Goal: Information Seeking & Learning: Learn about a topic

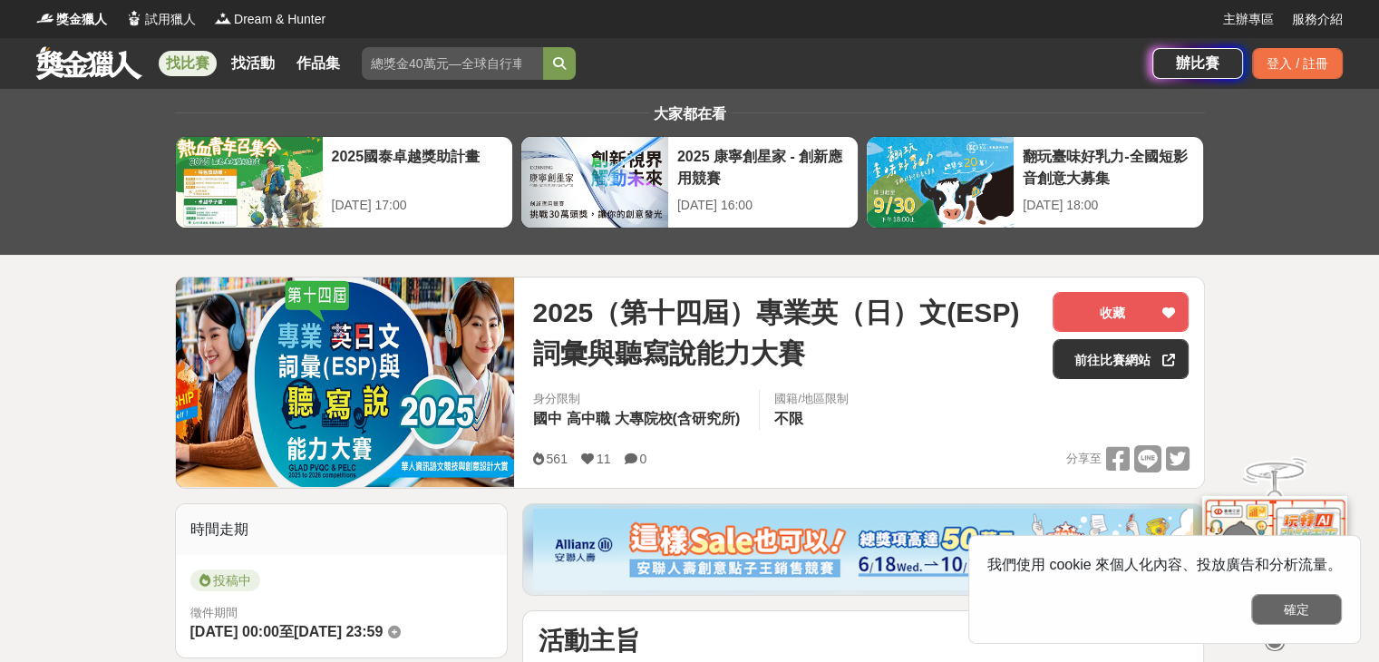
click at [1291, 614] on button "確定" at bounding box center [1296, 609] width 91 height 31
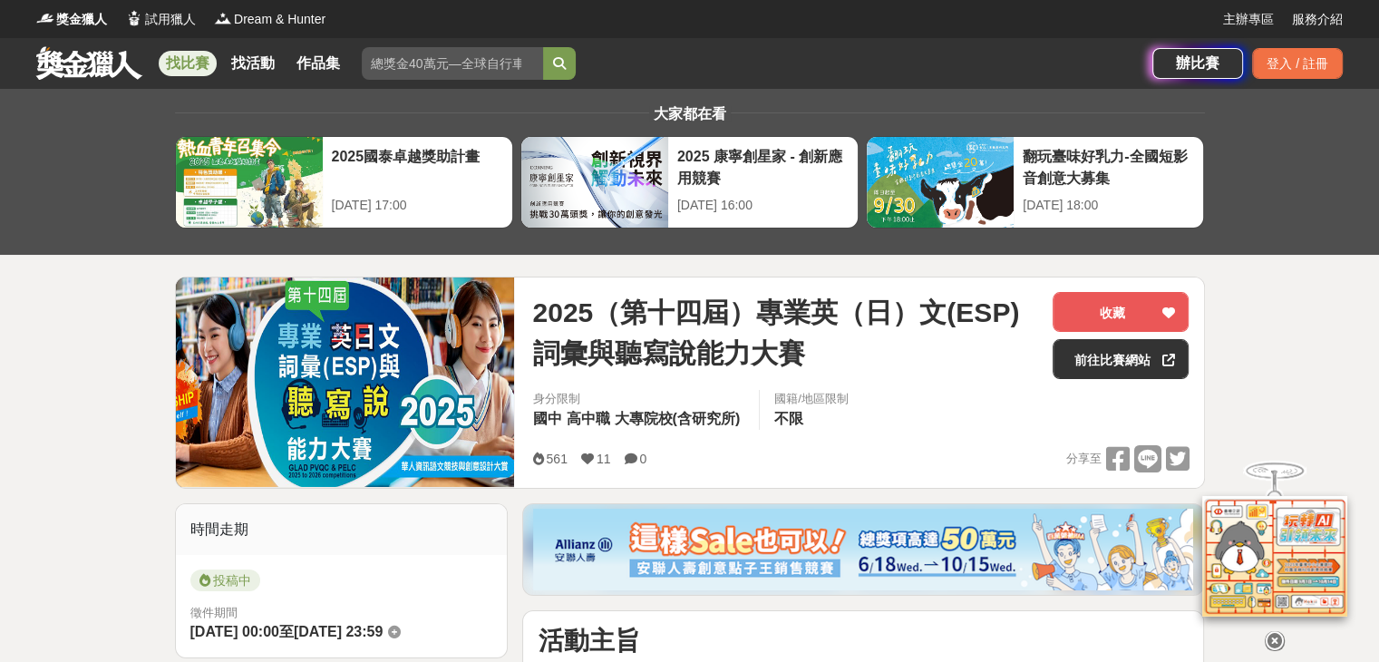
click at [1276, 641] on icon at bounding box center [1274, 633] width 20 height 20
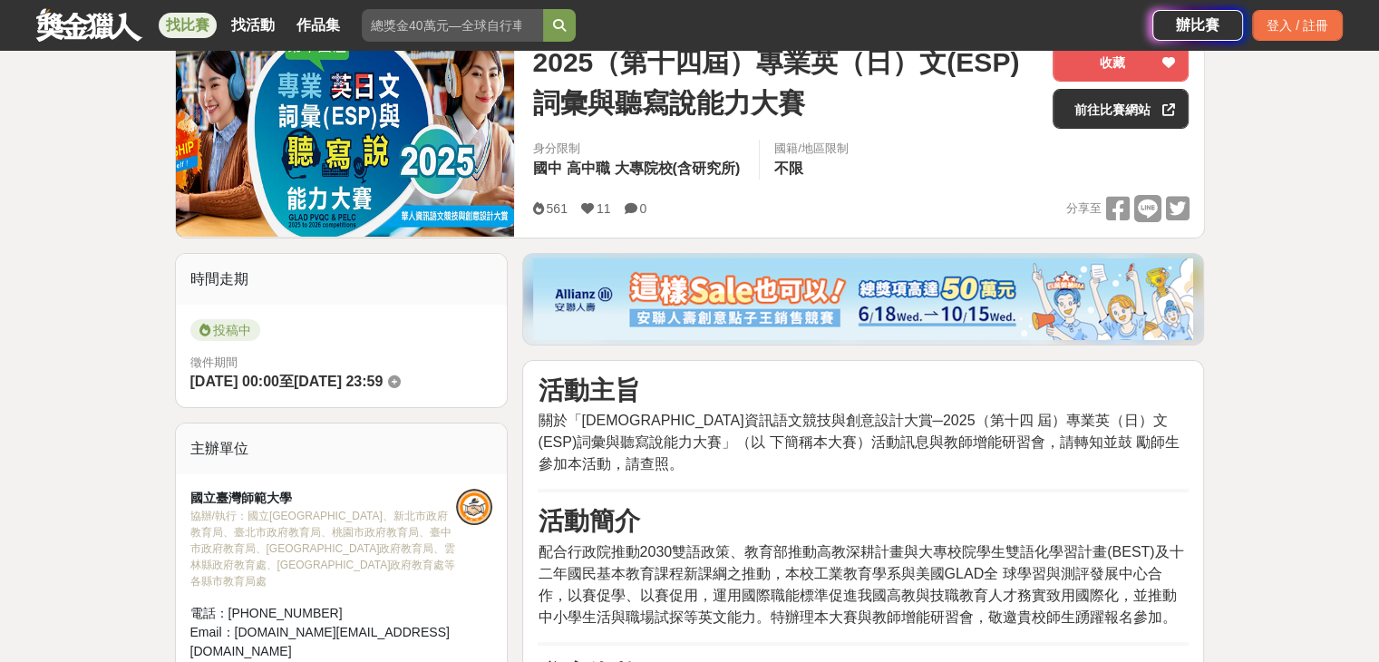
scroll to position [453, 0]
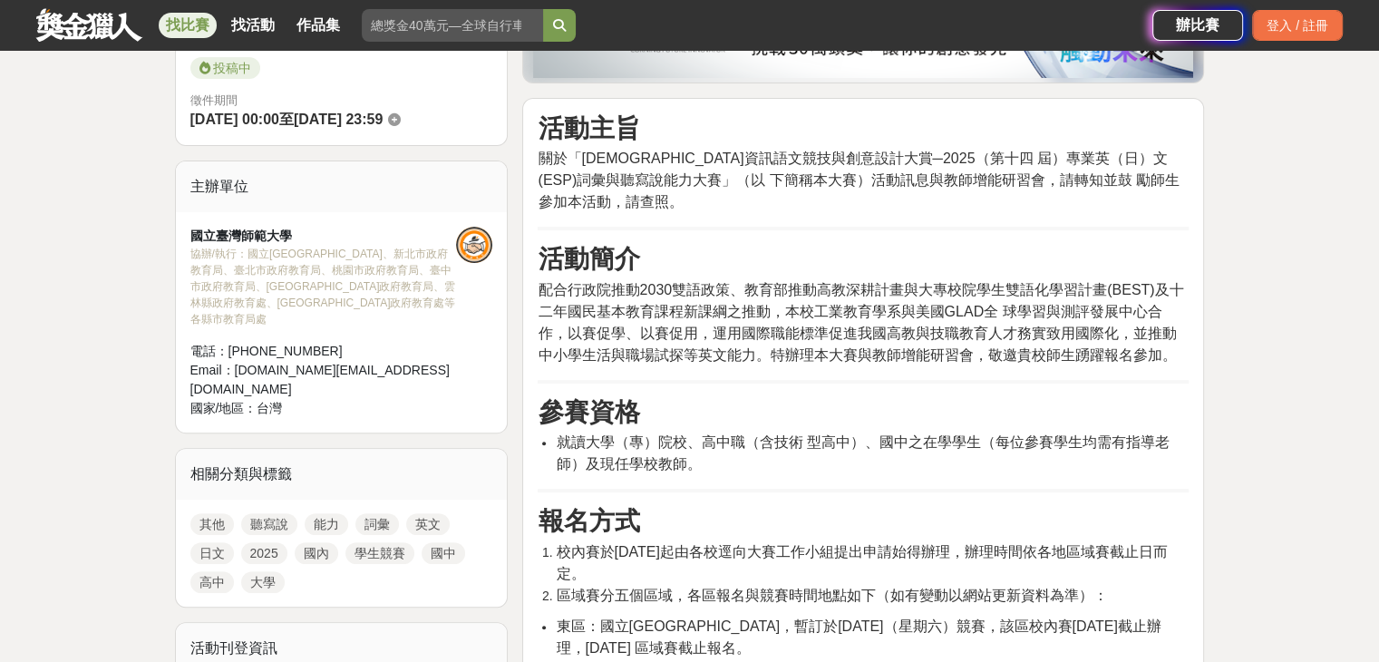
scroll to position [544, 0]
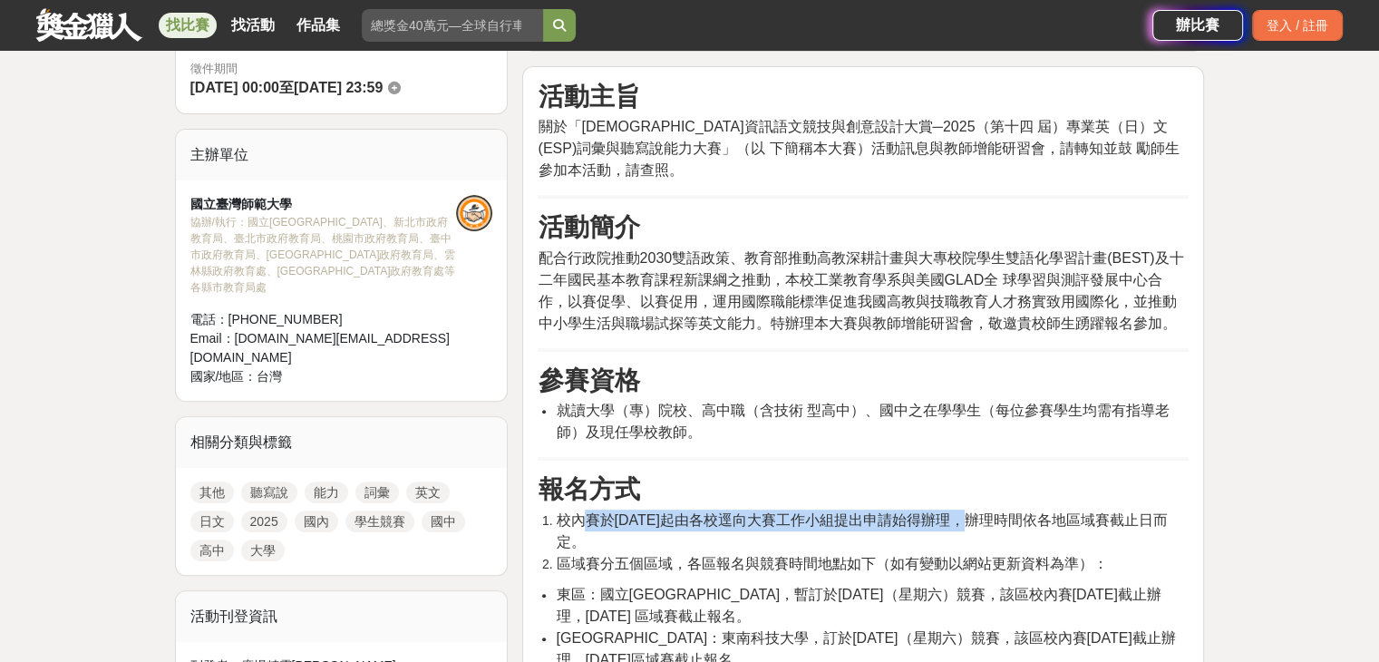
drag, startPoint x: 579, startPoint y: 496, endPoint x: 978, endPoint y: 484, distance: 399.0
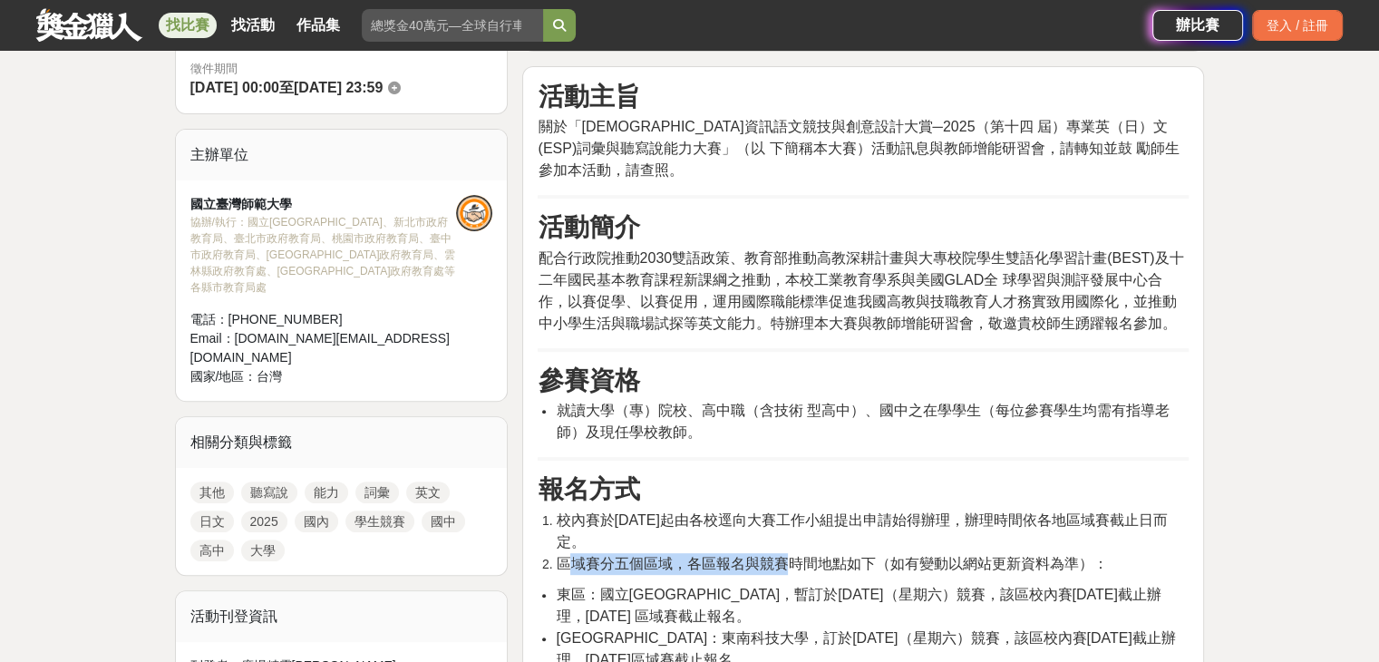
drag, startPoint x: 571, startPoint y: 537, endPoint x: 790, endPoint y: 536, distance: 219.3
click at [790, 556] on span "區域賽分五個區域，各區報名與競賽時間地點如下（如有變動以網站更新資料為準）：" at bounding box center [831, 563] width 551 height 15
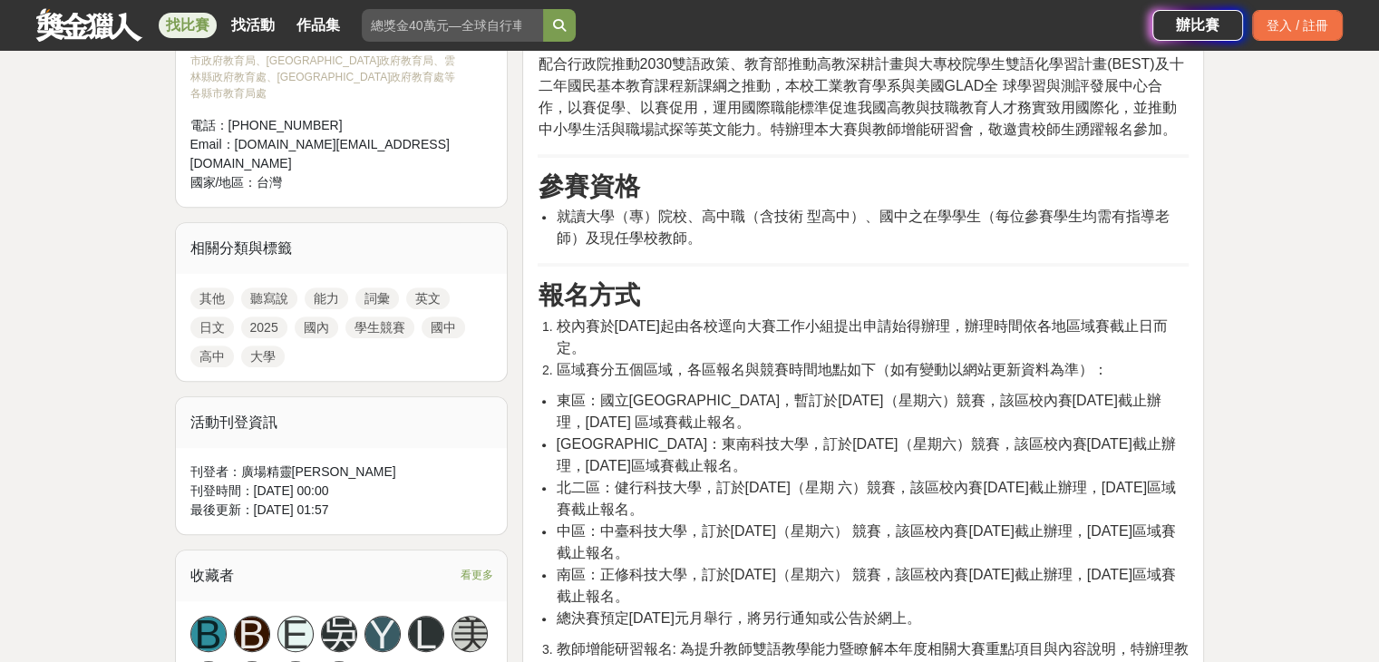
scroll to position [816, 0]
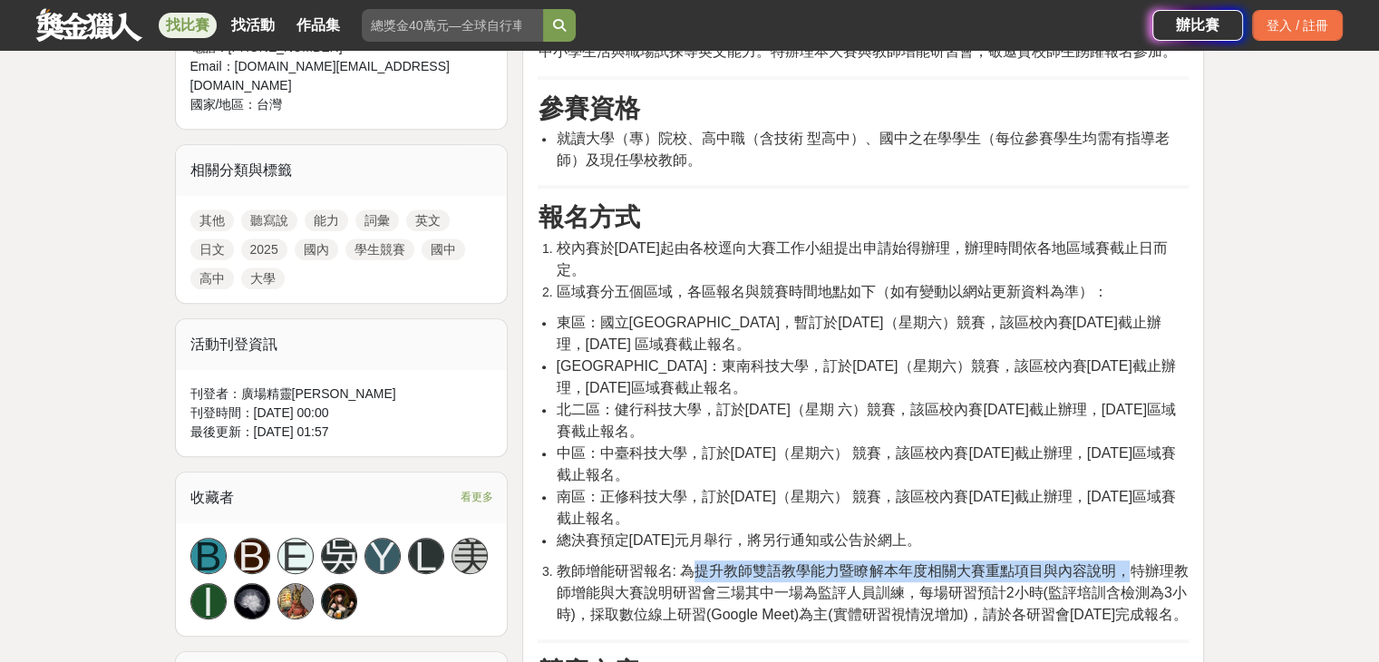
drag, startPoint x: 699, startPoint y: 541, endPoint x: 1128, endPoint y: 548, distance: 429.7
click at [1128, 563] on span "教師增能研習報名: 為提升教師雙語教學能力暨瞭解本年度相關大賽重點項目與內容說明，特辦理教師增能與大賽說明研習會三場其中一場為監評人員訓練，每場研習預計2小時…" at bounding box center [872, 592] width 632 height 59
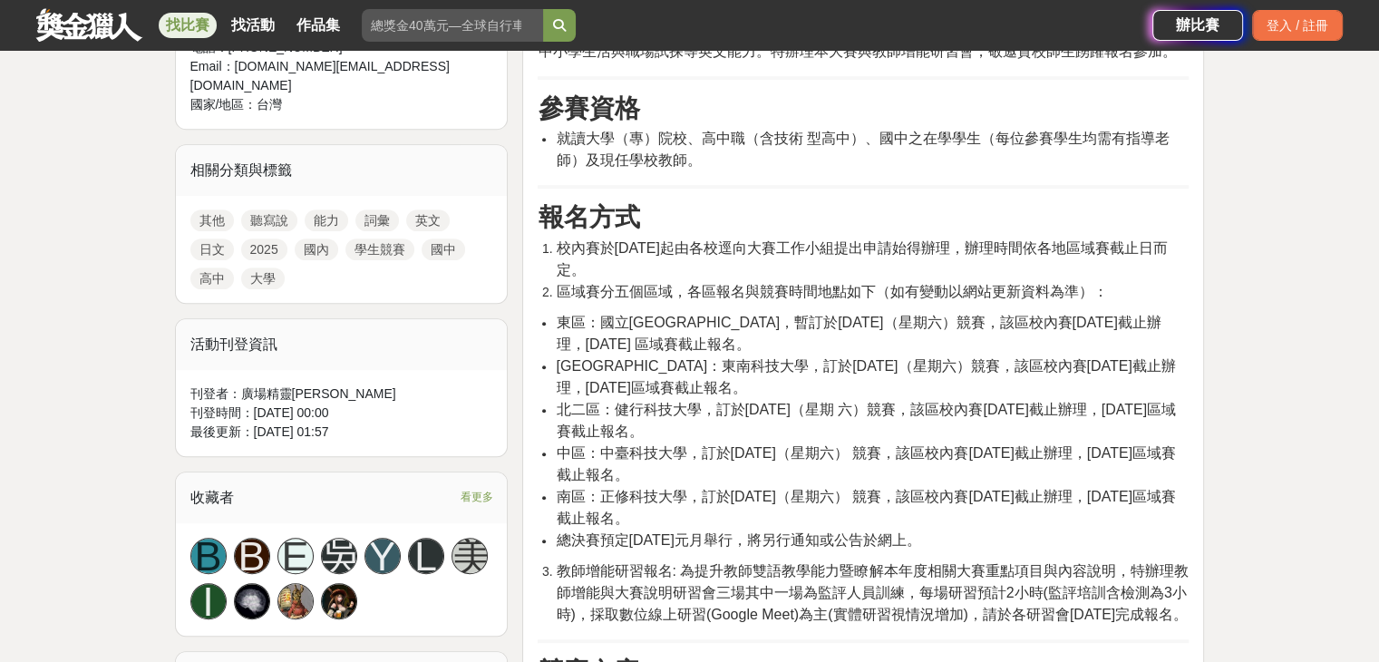
click at [942, 586] on span "教師增能研習報名: 為提升教師雙語教學能力暨瞭解本年度相關大賽重點項目與內容說明，特辦理教師增能與大賽說明研習會三場其中一場為監評人員訓練，每場研習預計2小時…" at bounding box center [872, 592] width 632 height 59
drag, startPoint x: 605, startPoint y: 588, endPoint x: 886, endPoint y: 582, distance: 281.0
click at [886, 582] on span "教師增能研習報名: 為提升教師雙語教學能力暨瞭解本年度相關大賽重點項目與內容說明，特辦理教師增能與大賽說明研習會三場其中一場為監評人員訓練，每場研習預計2小時…" at bounding box center [872, 592] width 632 height 59
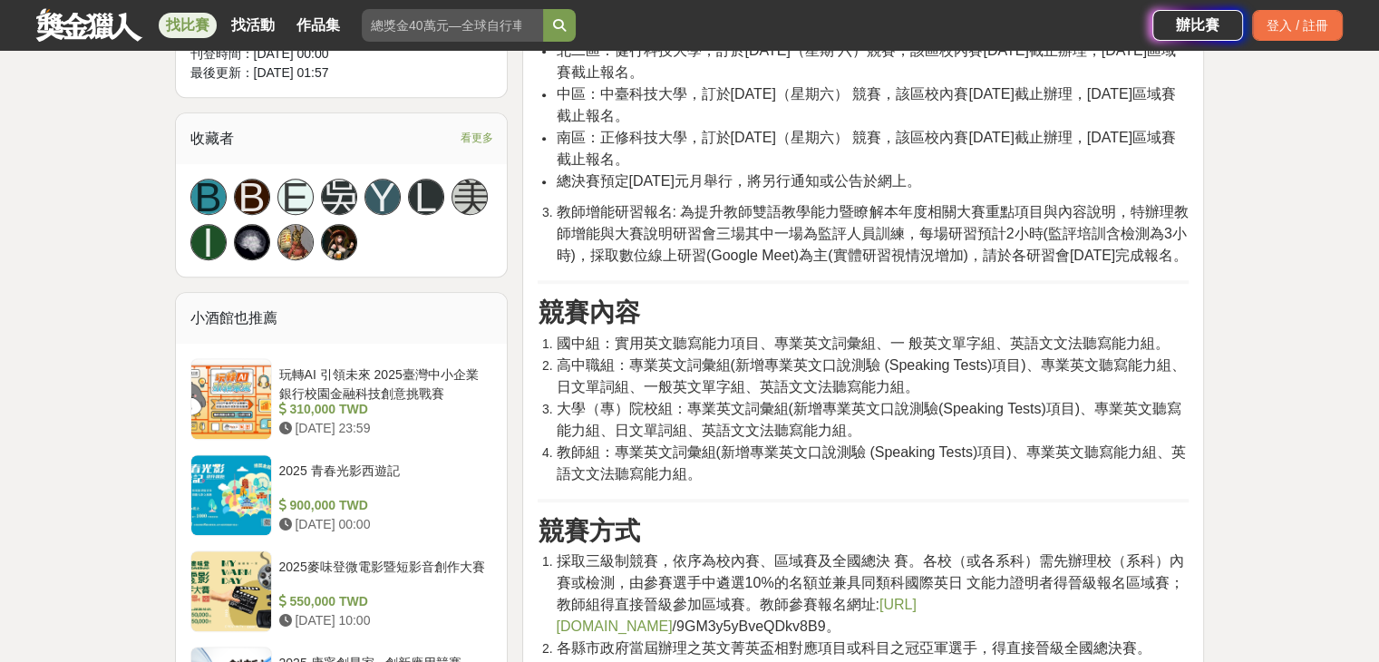
scroll to position [1178, 0]
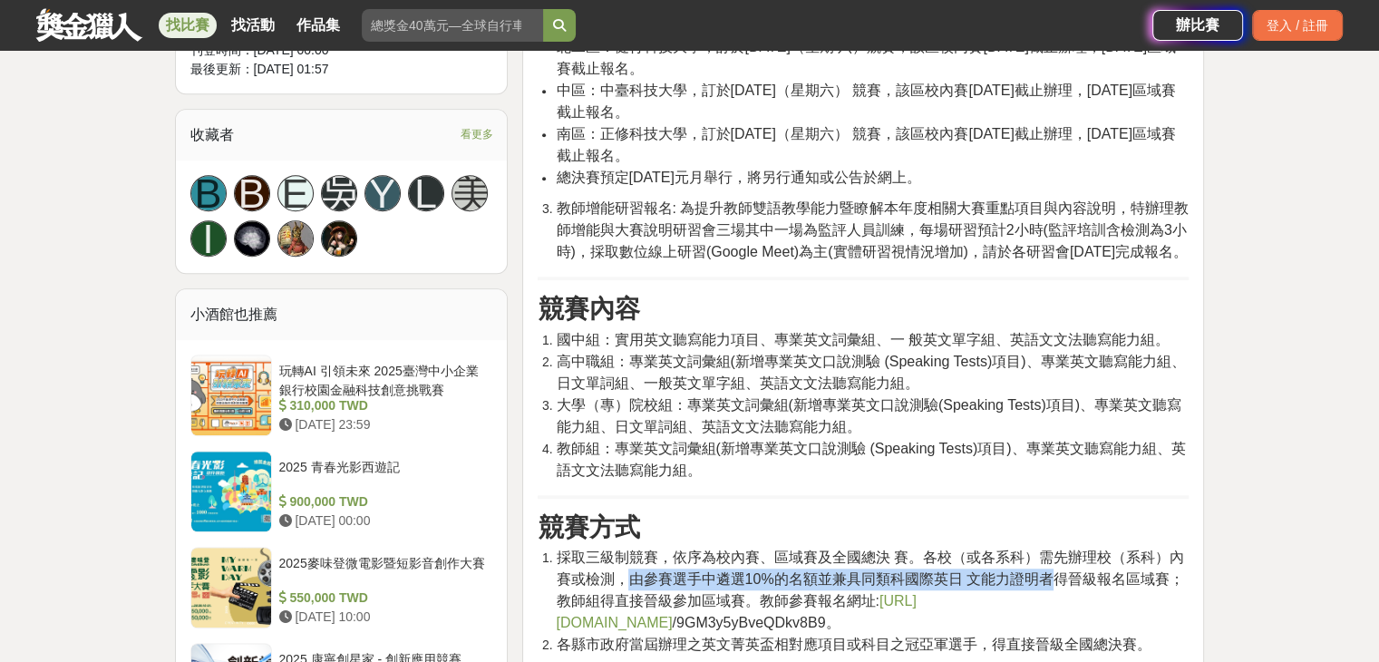
drag, startPoint x: 624, startPoint y: 556, endPoint x: 1057, endPoint y: 552, distance: 432.4
click at [1057, 552] on span "採取三級制競賽，依序為校內賽、區域賽及全國總決 賽。各校（或各系科）需先辦理校（系科）內賽或檢測，由參賽選手中遴選10%的名額並兼具同類科國際英日 文能力證明…" at bounding box center [869, 589] width 627 height 81
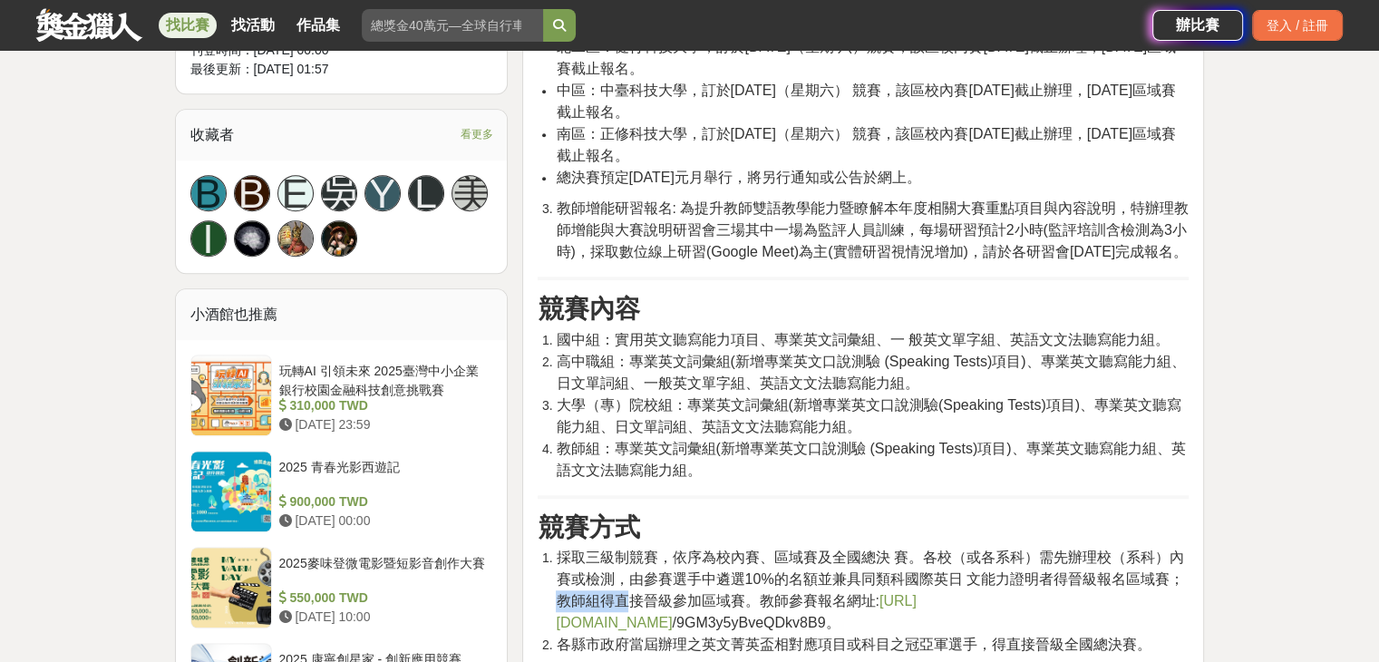
drag, startPoint x: 562, startPoint y: 577, endPoint x: 623, endPoint y: 577, distance: 60.7
click at [623, 577] on span "採取三級制競賽，依序為校內賽、區域賽及全國總決 賽。各校（或各系科）需先辦理校（系科）內賽或檢測，由參賽選手中遴選10%的名額並兼具同類科國際英日 文能力證明…" at bounding box center [869, 589] width 627 height 81
drag, startPoint x: 599, startPoint y: 573, endPoint x: 722, endPoint y: 577, distance: 123.3
click at [722, 577] on span "採取三級制競賽，依序為校內賽、區域賽及全國總決 賽。各校（或各系科）需先辦理校（系科）內賽或檢測，由參賽選手中遴選10%的名額並兼具同類科國際英日 文能力證明…" at bounding box center [869, 589] width 627 height 81
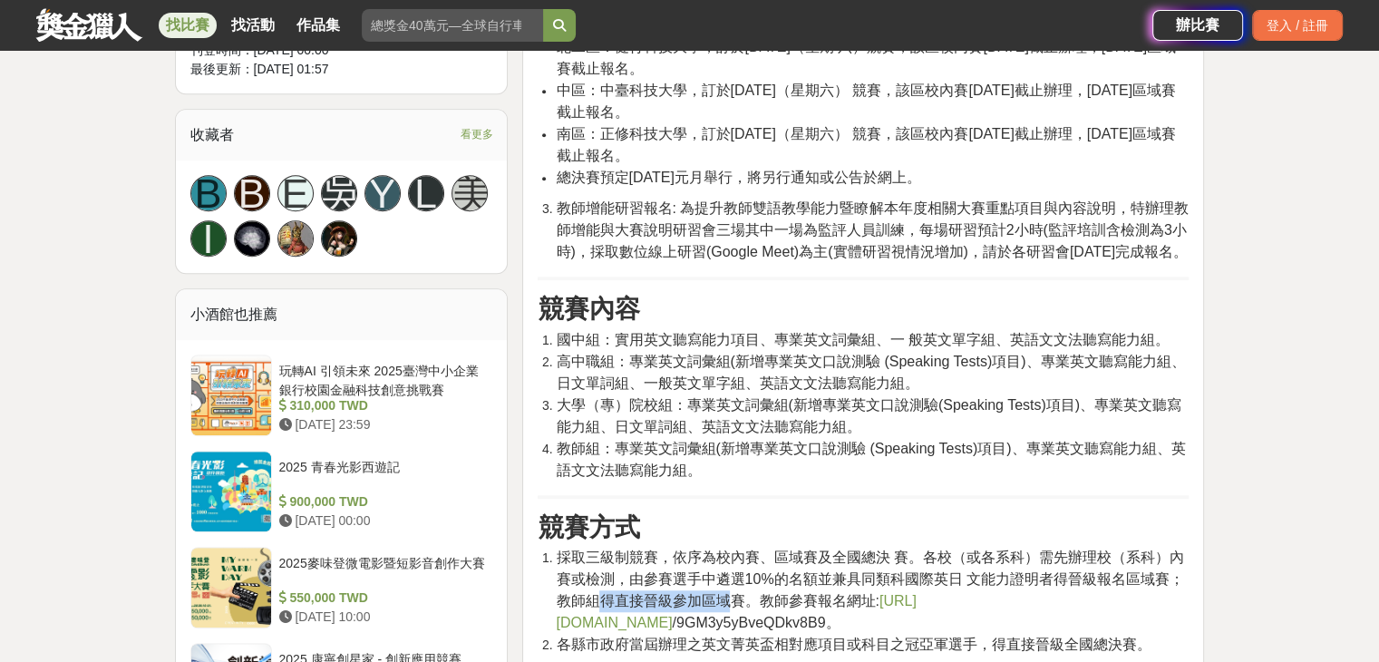
click at [722, 577] on span "採取三級制競賽，依序為校內賽、區域賽及全國總決 賽。各校（或各系科）需先辦理校（系科）內賽或檢測，由參賽選手中遴選10%的名額並兼具同類科國際英日 文能力證明…" at bounding box center [869, 589] width 627 height 81
drag, startPoint x: 563, startPoint y: 581, endPoint x: 725, endPoint y: 575, distance: 162.4
click at [725, 575] on span "採取三級制競賽，依序為校內賽、區域賽及全國總決 賽。各校（或各系科）需先辦理校（系科）內賽或檢測，由參賽選手中遴選10%的名額並兼具同類科國際英日 文能力證明…" at bounding box center [869, 589] width 627 height 81
drag, startPoint x: 758, startPoint y: 576, endPoint x: 809, endPoint y: 576, distance: 51.7
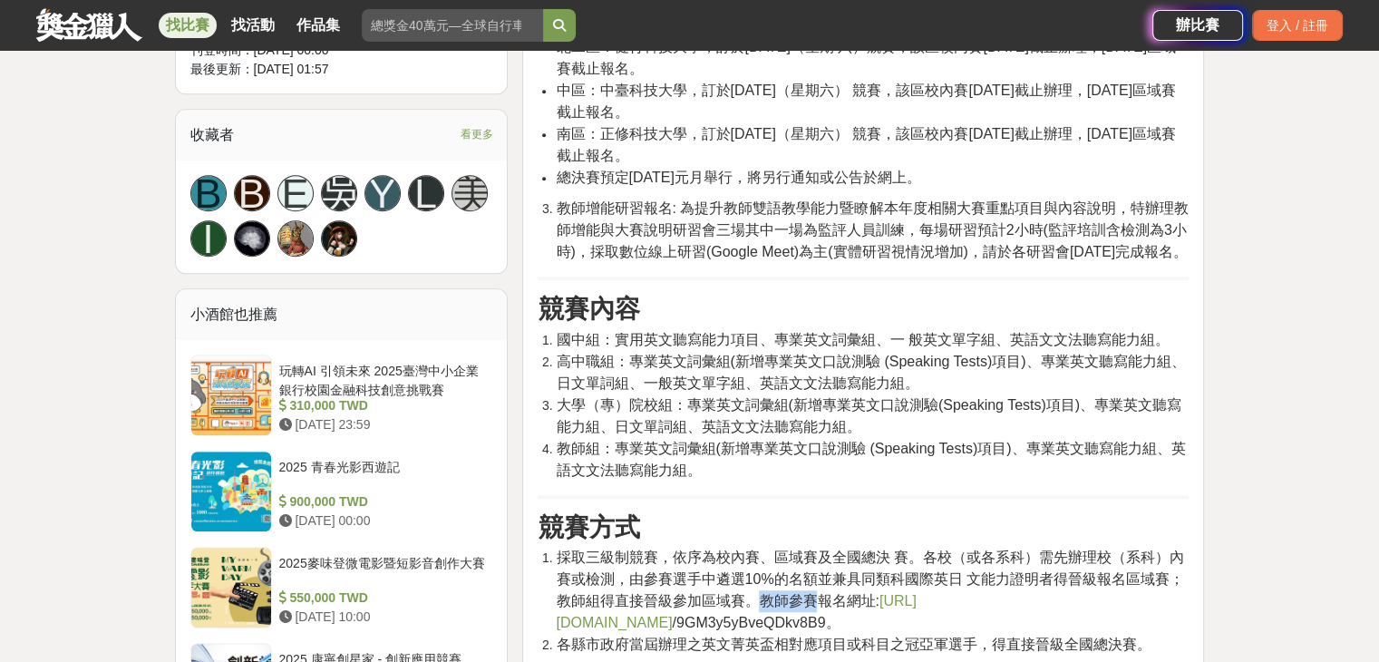
click at [809, 576] on span "採取三級制競賽，依序為校內賽、區域賽及全國總決 賽。各校（或各系科）需先辦理校（系科）內賽或檢測，由參賽選手中遴選10%的名額並兼具同類科國際英日 文能力證明…" at bounding box center [869, 589] width 627 height 81
drag, startPoint x: 760, startPoint y: 554, endPoint x: 1022, endPoint y: 555, distance: 262.8
click at [1022, 555] on span "採取三級制競賽，依序為校內賽、區域賽及全國總決 賽。各校（或各系科）需先辦理校（系科）內賽或檢測，由參賽選手中遴選10%的名額並兼具同類科國際英日 文能力證明…" at bounding box center [869, 589] width 627 height 81
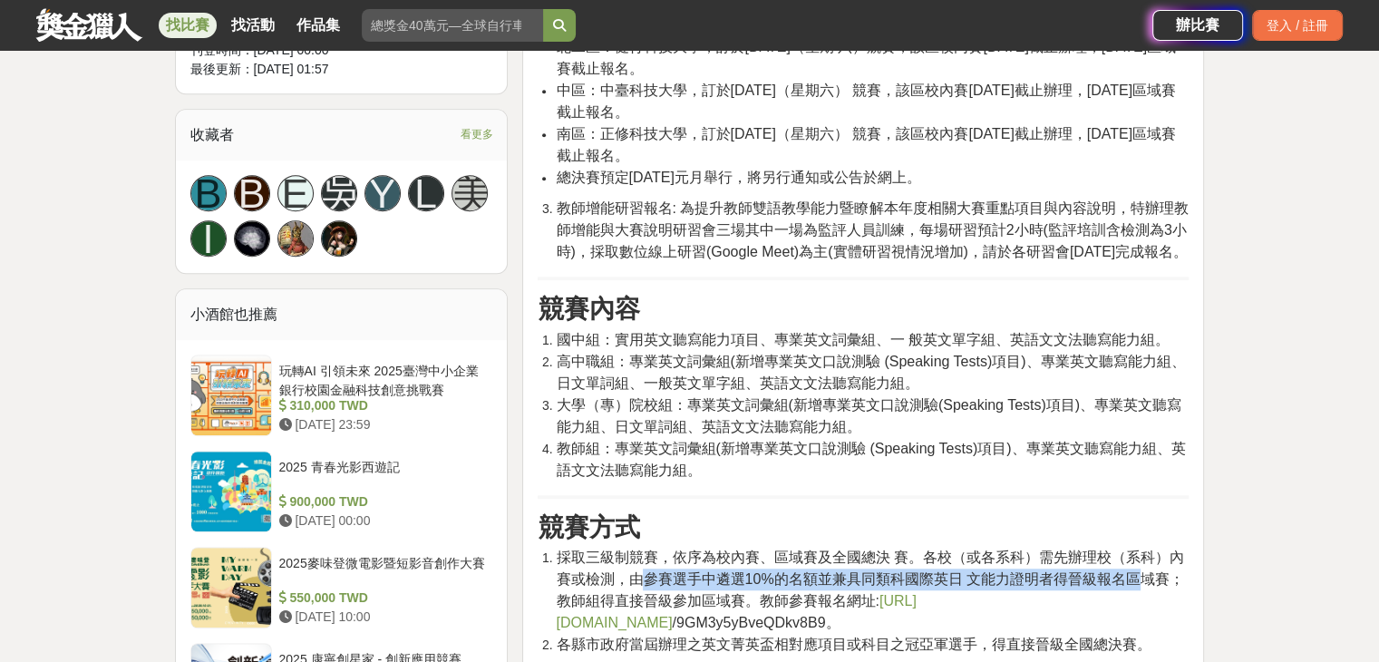
drag, startPoint x: 636, startPoint y: 555, endPoint x: 1145, endPoint y: 550, distance: 508.5
click at [1145, 550] on span "採取三級制競賽，依序為校內賽、區域賽及全國總決 賽。各校（或各系科）需先辦理校（系科）內賽或檢測，由參賽選手中遴選10%的名額並兼具同類科國際英日 文能力證明…" at bounding box center [869, 589] width 627 height 81
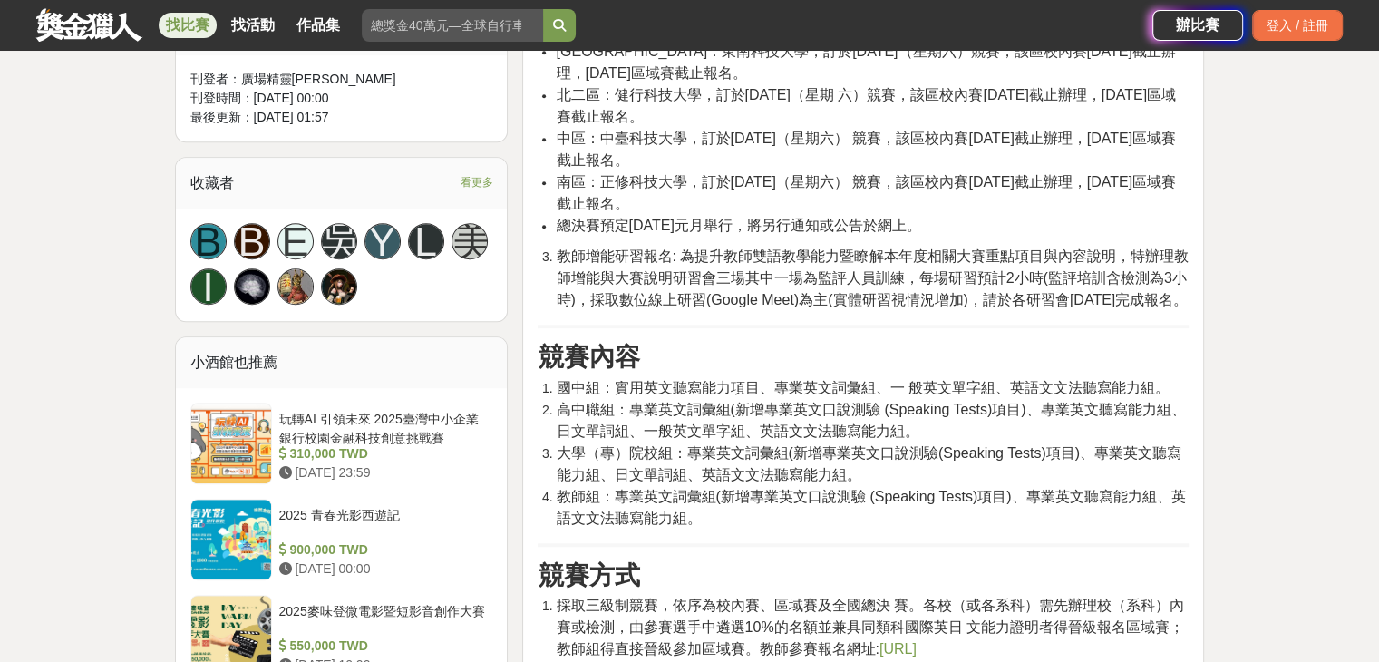
scroll to position [1360, 0]
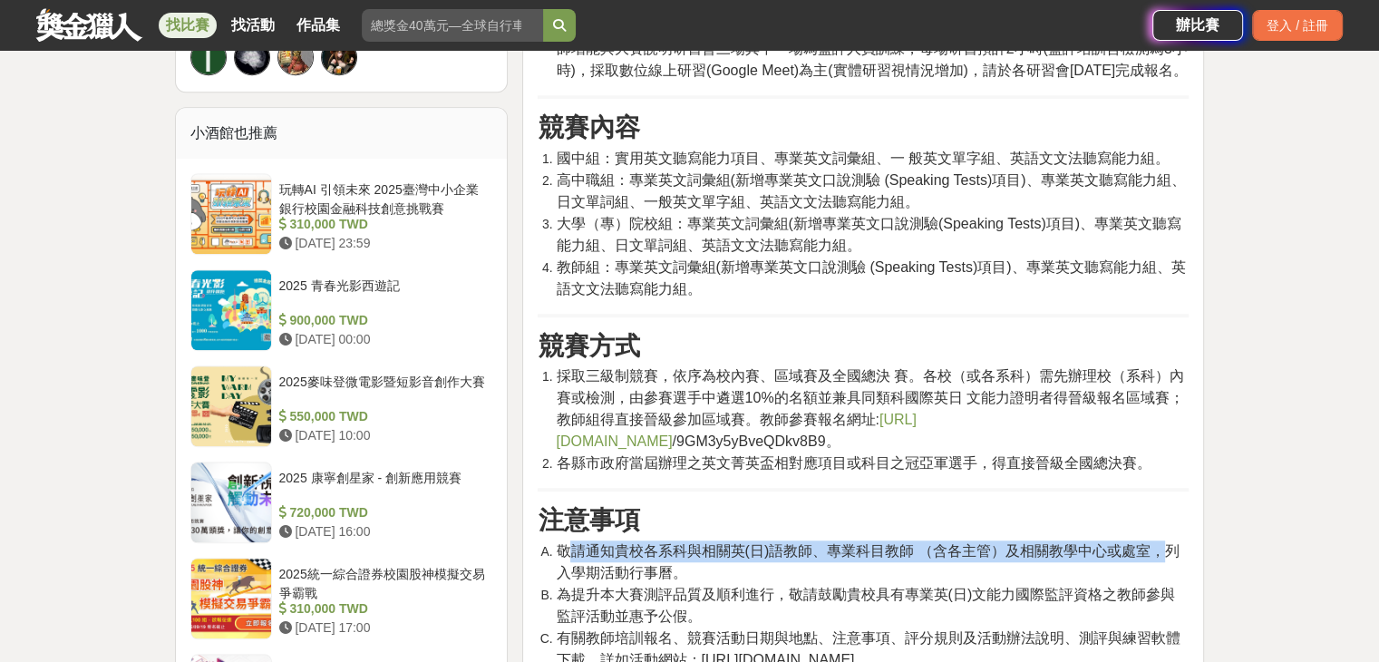
drag, startPoint x: 566, startPoint y: 512, endPoint x: 1161, endPoint y: 494, distance: 595.8
click at [1161, 494] on div "活動主旨 關於「[DEMOGRAPHIC_DATA]資訊語文競技與創意設計大賞─2025（第十四 屆）專業英（日）文(ESP)詞彙與聽寫說能力大賽」（以 下簡…" at bounding box center [862, 226] width 651 height 1921
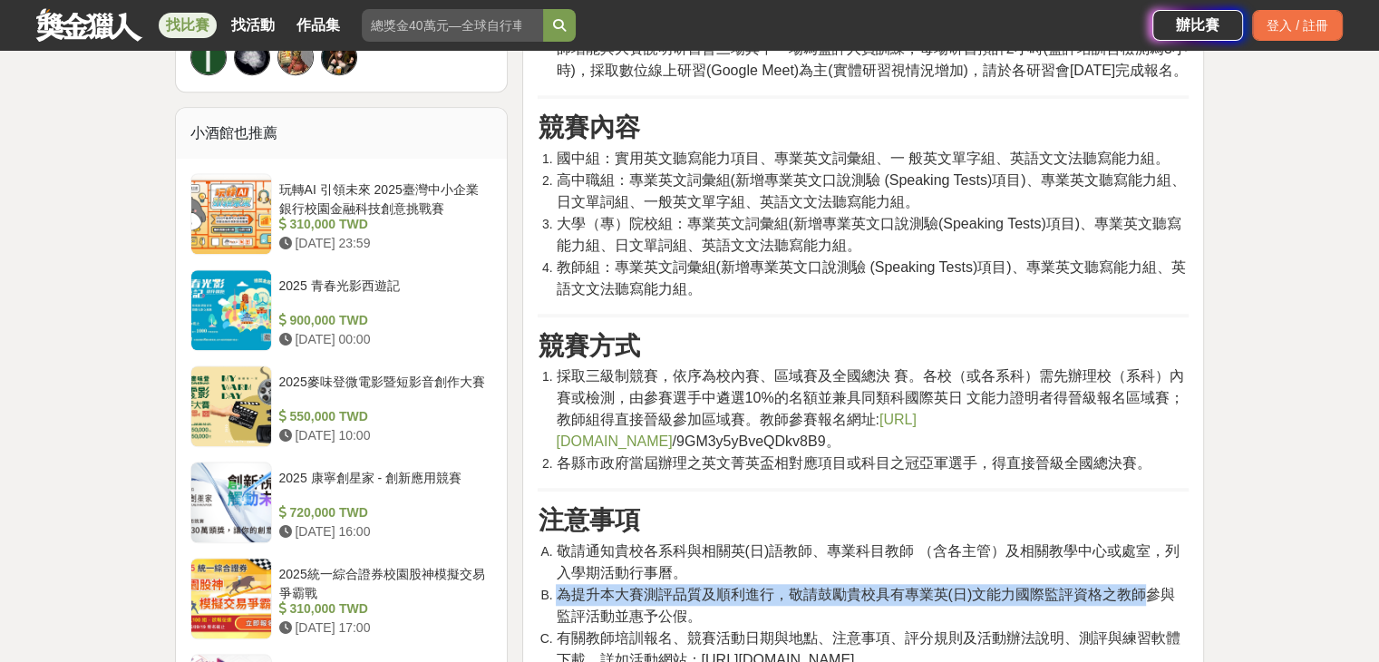
drag, startPoint x: 557, startPoint y: 548, endPoint x: 1127, endPoint y: 552, distance: 569.2
click at [1138, 586] on span "為提升本大賽測評品質及順利進行，敬請鼓勵貴校具有專業英(日)文能力國際監評資格之教師參與監評活動並惠予公假。" at bounding box center [865, 604] width 619 height 37
click at [1126, 586] on span "為提升本大賽測評品質及順利進行，敬請鼓勵貴校具有專業英(日)文能力國際監評資格之教師參與監評活動並惠予公假。" at bounding box center [865, 604] width 619 height 37
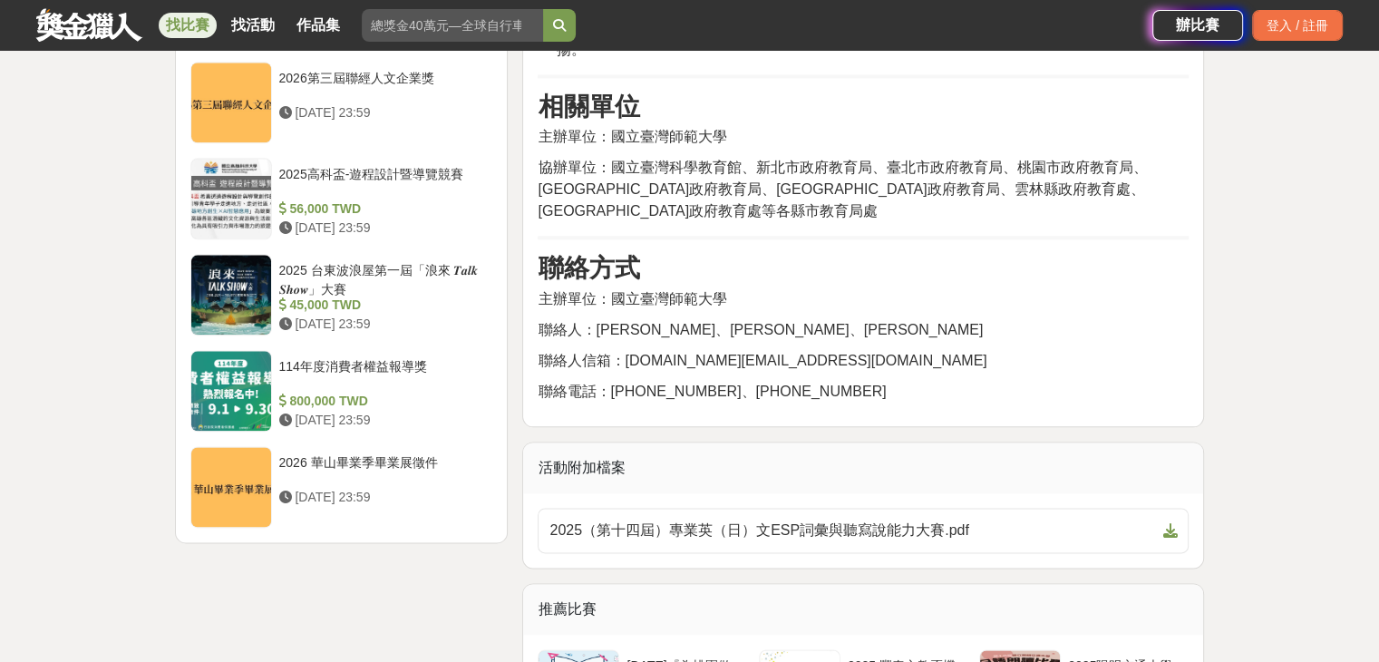
scroll to position [2175, 0]
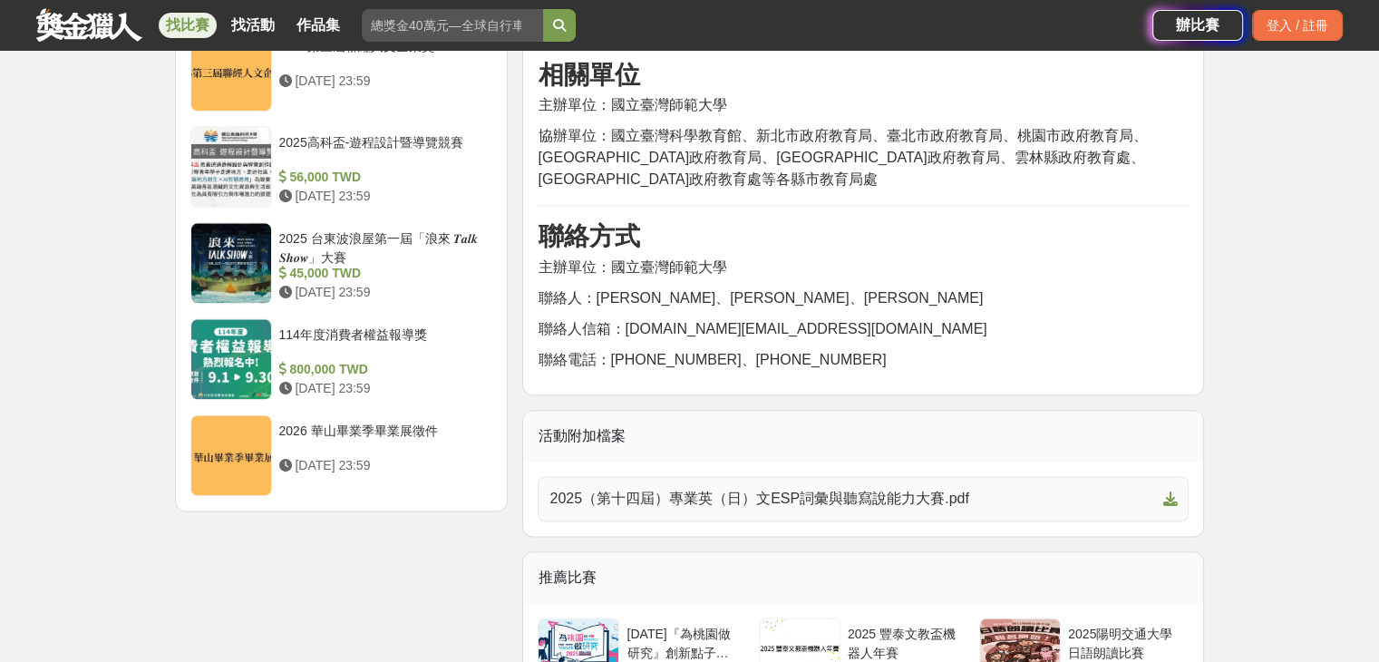
click at [725, 488] on span "2025（第十四屆）專業英（日）文ESP詞彙與聽寫說能力大賽.pdf" at bounding box center [851, 499] width 605 height 22
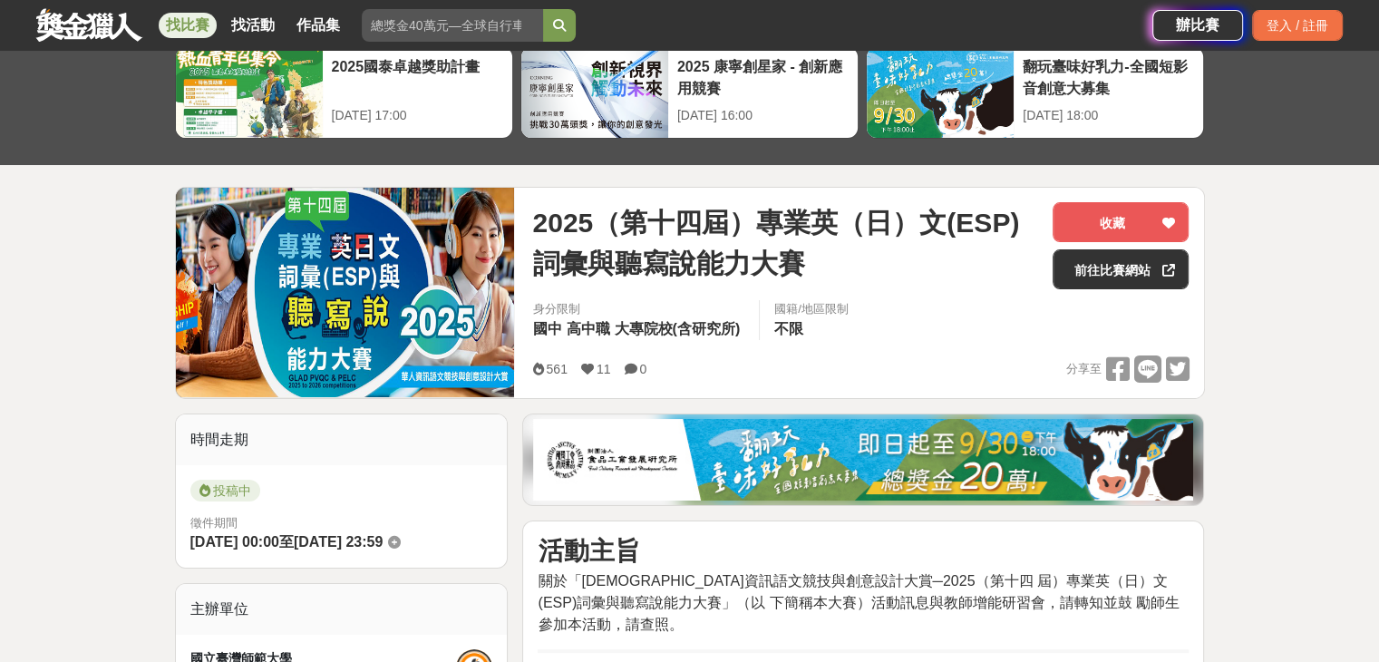
scroll to position [91, 0]
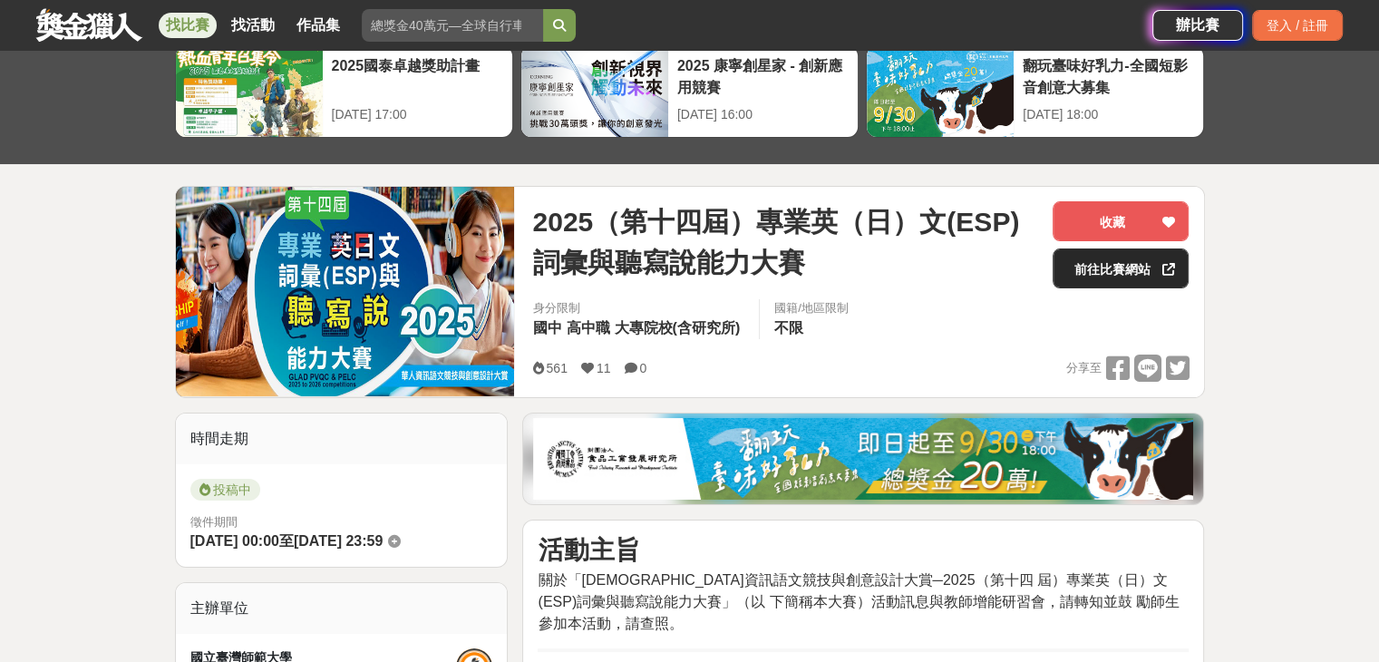
click at [1076, 272] on link "前往比賽網站" at bounding box center [1120, 268] width 136 height 40
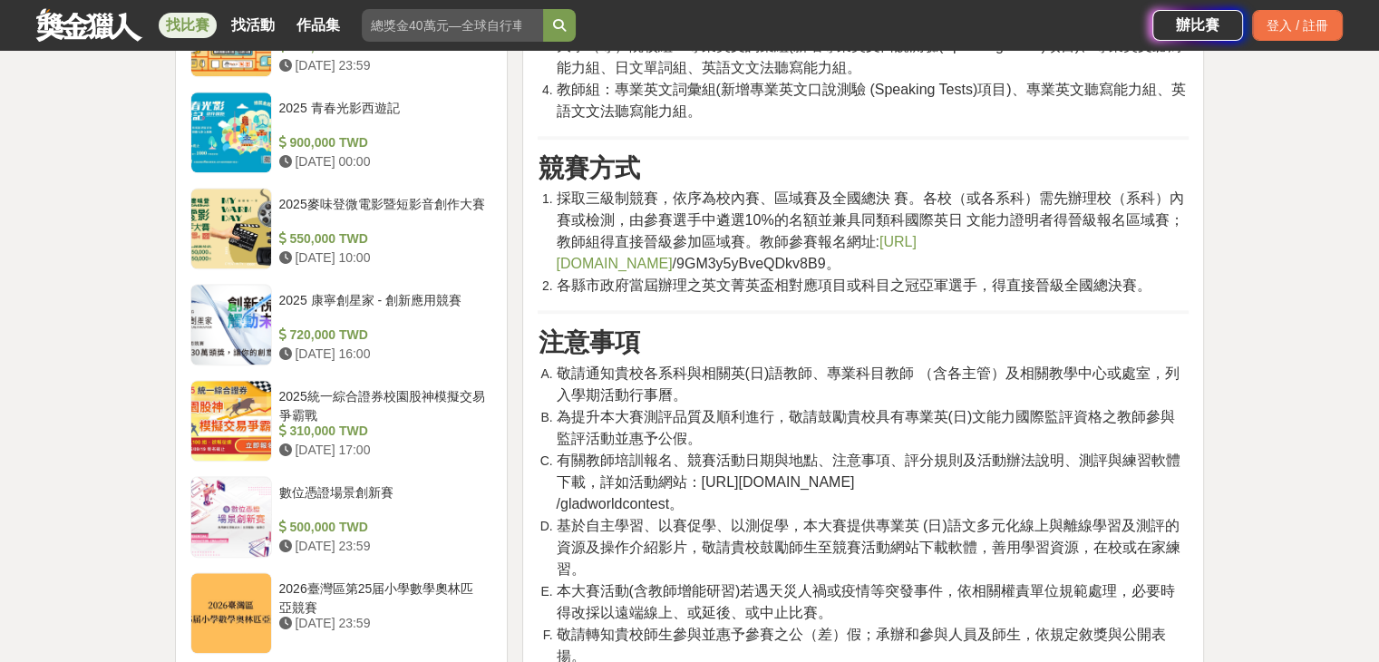
scroll to position [1541, 0]
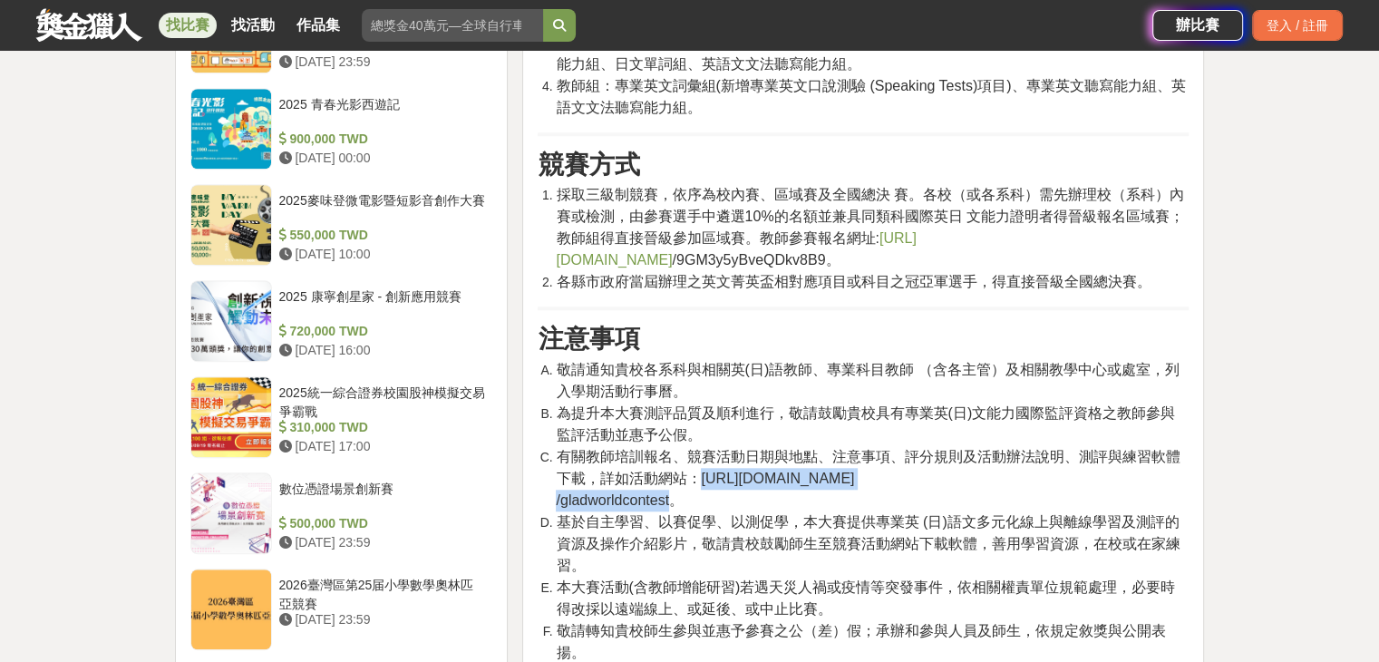
drag, startPoint x: 697, startPoint y: 436, endPoint x: 682, endPoint y: 458, distance: 26.1
click at [682, 458] on li "有關教師培訓報名、競賽活動日期與地點、注意事項、評分規則及活動辦法說明、測評與練習軟體下載，詳如活動網站：[URL][DOMAIN_NAME] /gladwo…" at bounding box center [872, 478] width 633 height 65
copy li "[URL][DOMAIN_NAME] /gladworldcontest"
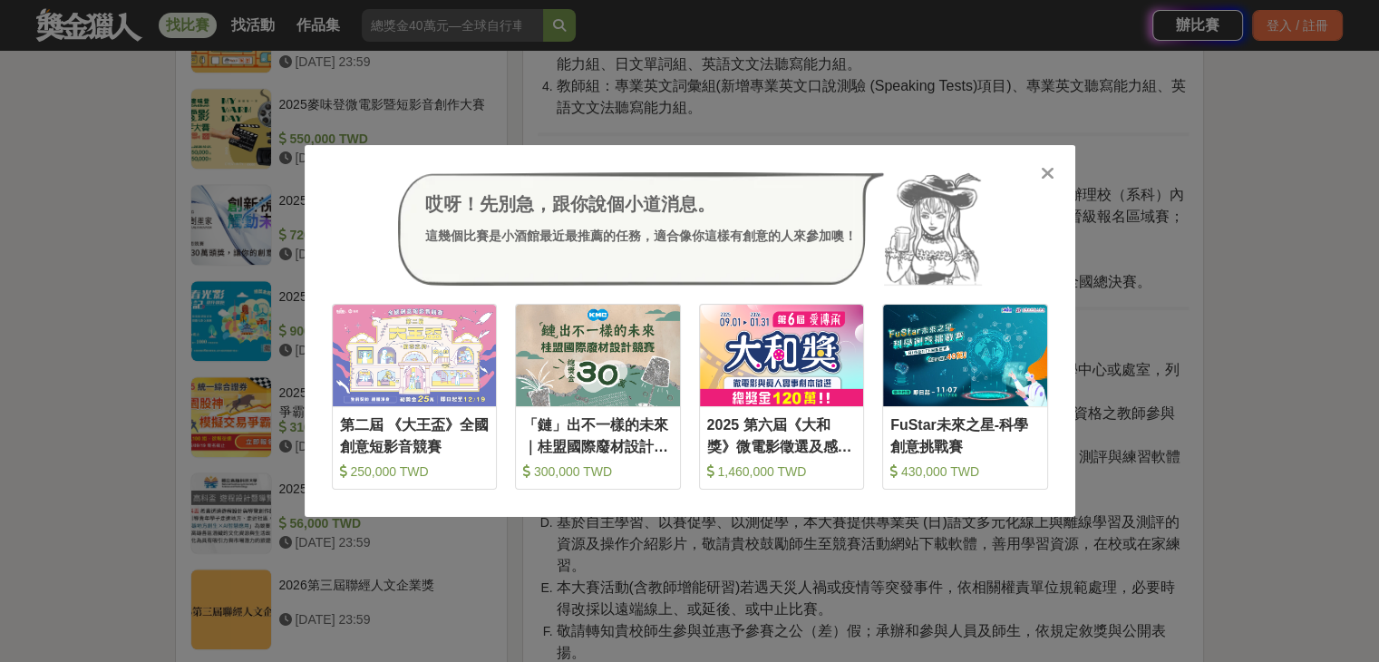
click at [137, 305] on div "哎呀！先別急，跟你說個小道消息。 這幾個比賽是小酒館最近最推薦的任務，適合像你這樣有創意的人來參加噢！ 收藏 第二屆 《大王盃》全國創意短影音競賽 250,0…" at bounding box center [689, 331] width 1379 height 662
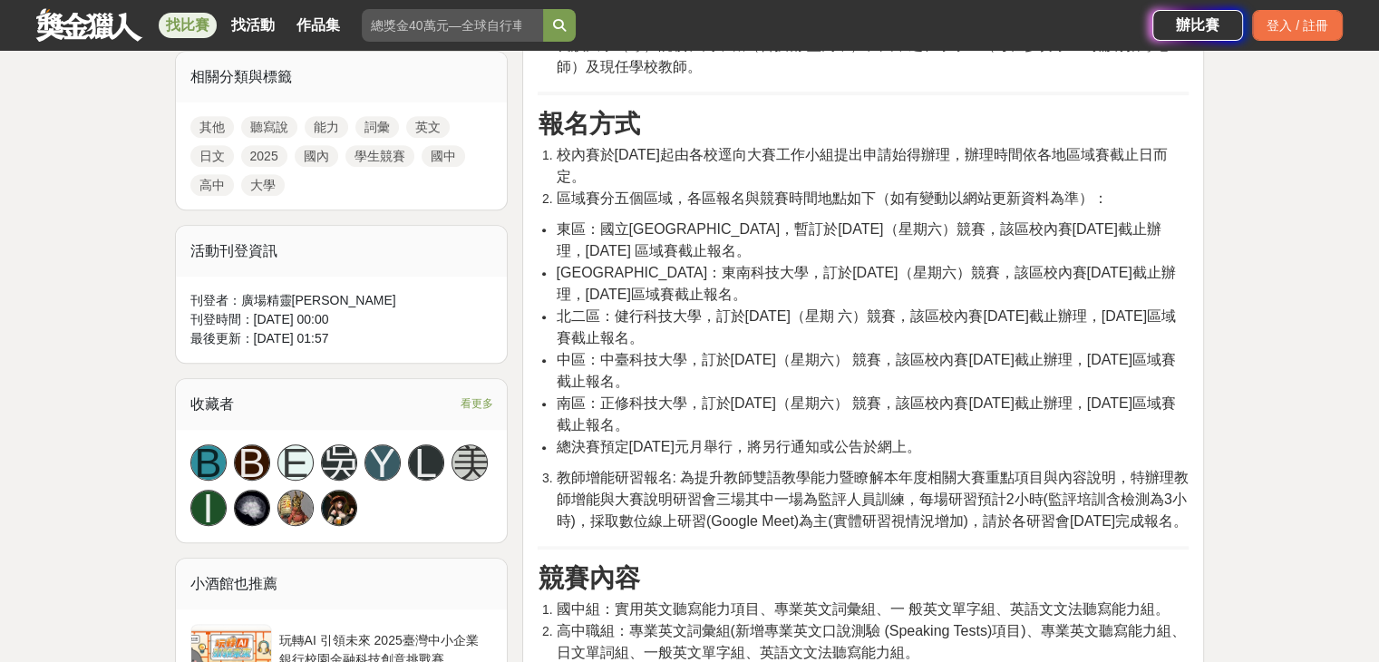
scroll to position [906, 0]
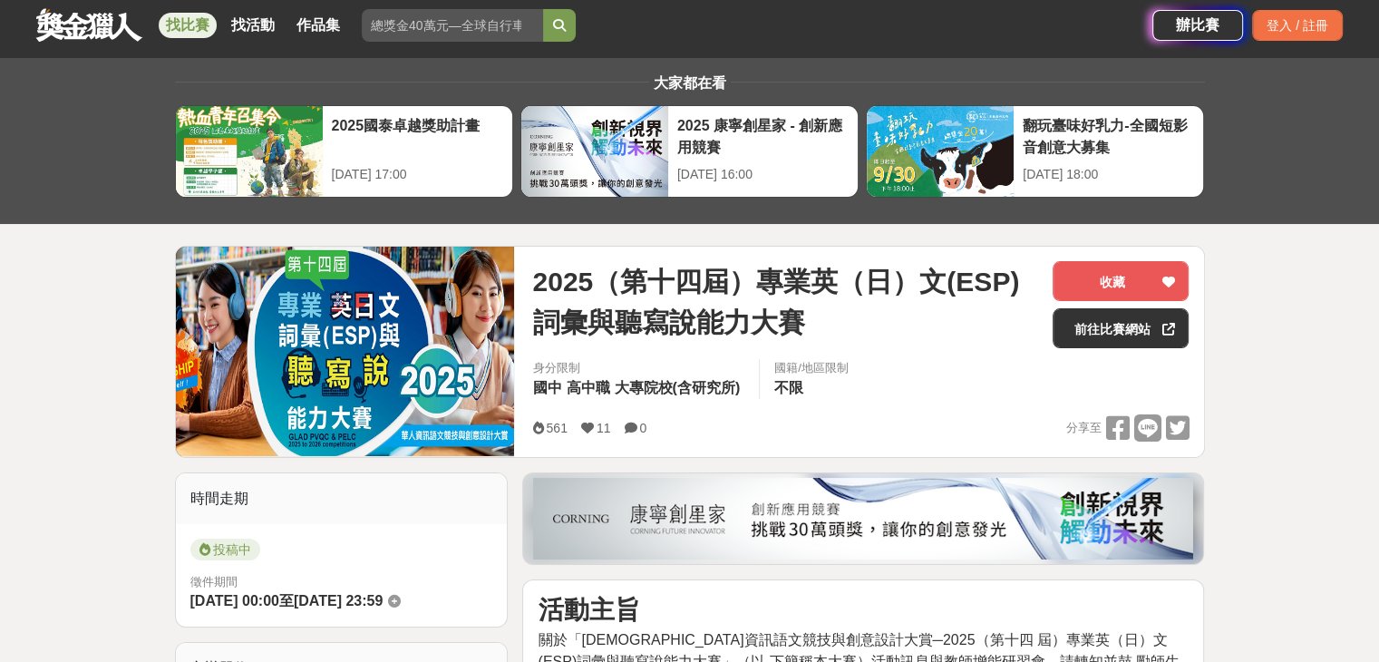
scroll to position [0, 0]
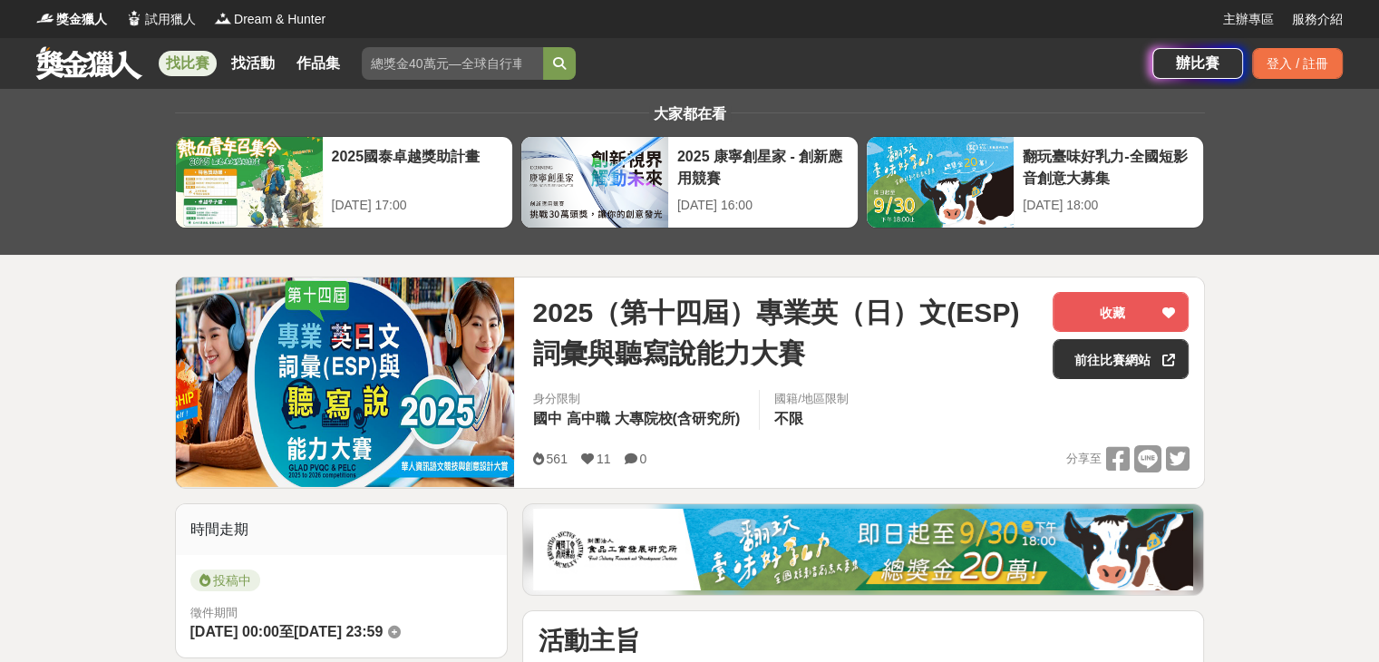
click at [188, 57] on link "找比賽" at bounding box center [188, 63] width 58 height 25
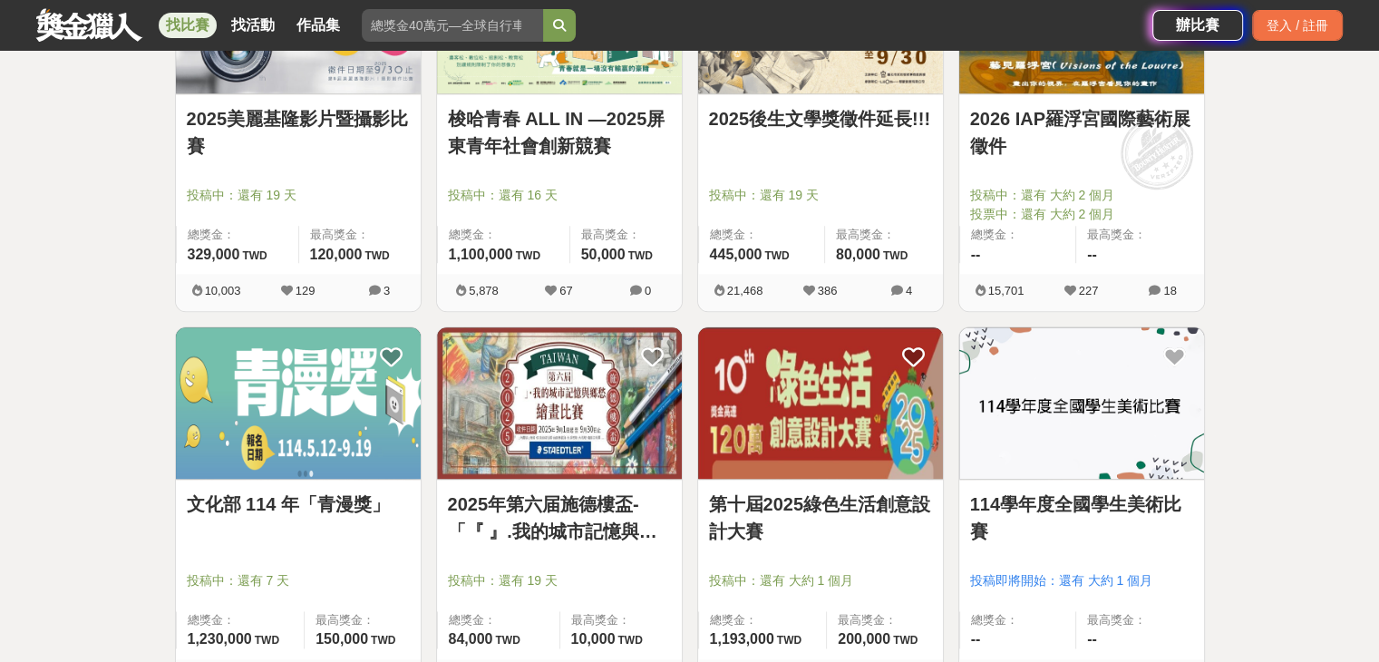
scroll to position [2085, 0]
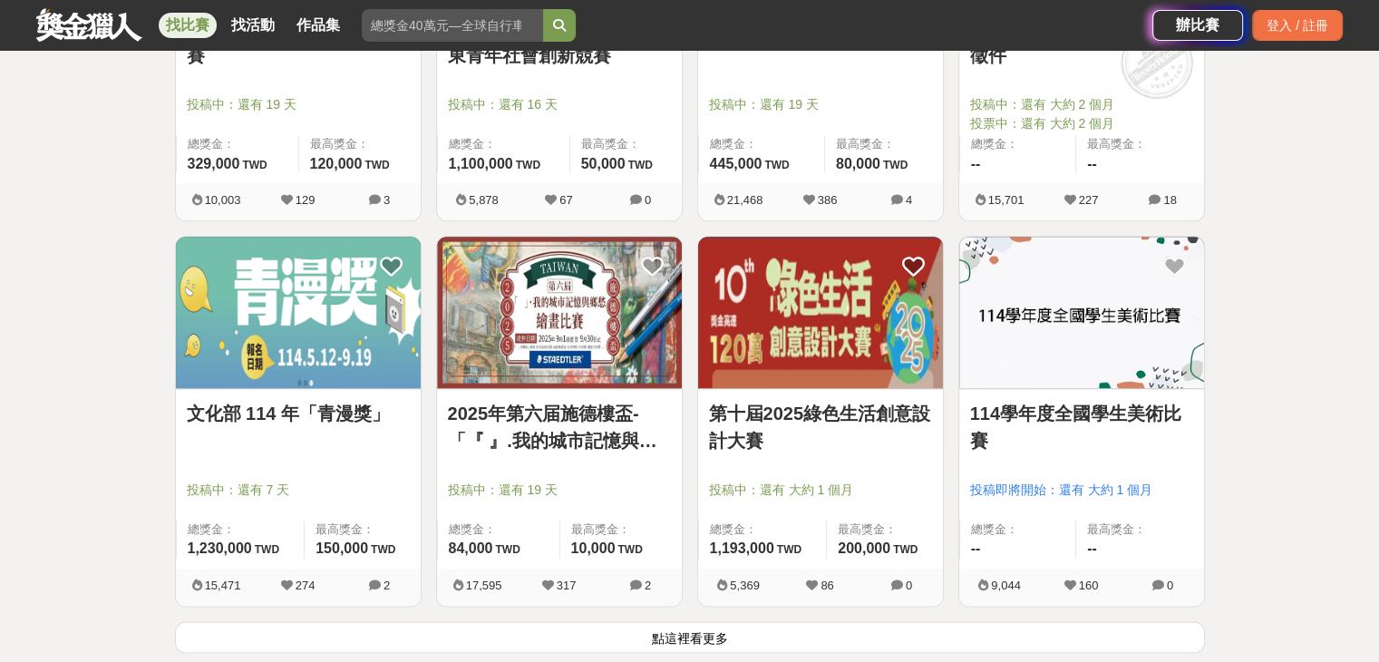
click at [275, 402] on link "文化部 114 年「青漫獎」" at bounding box center [298, 413] width 223 height 27
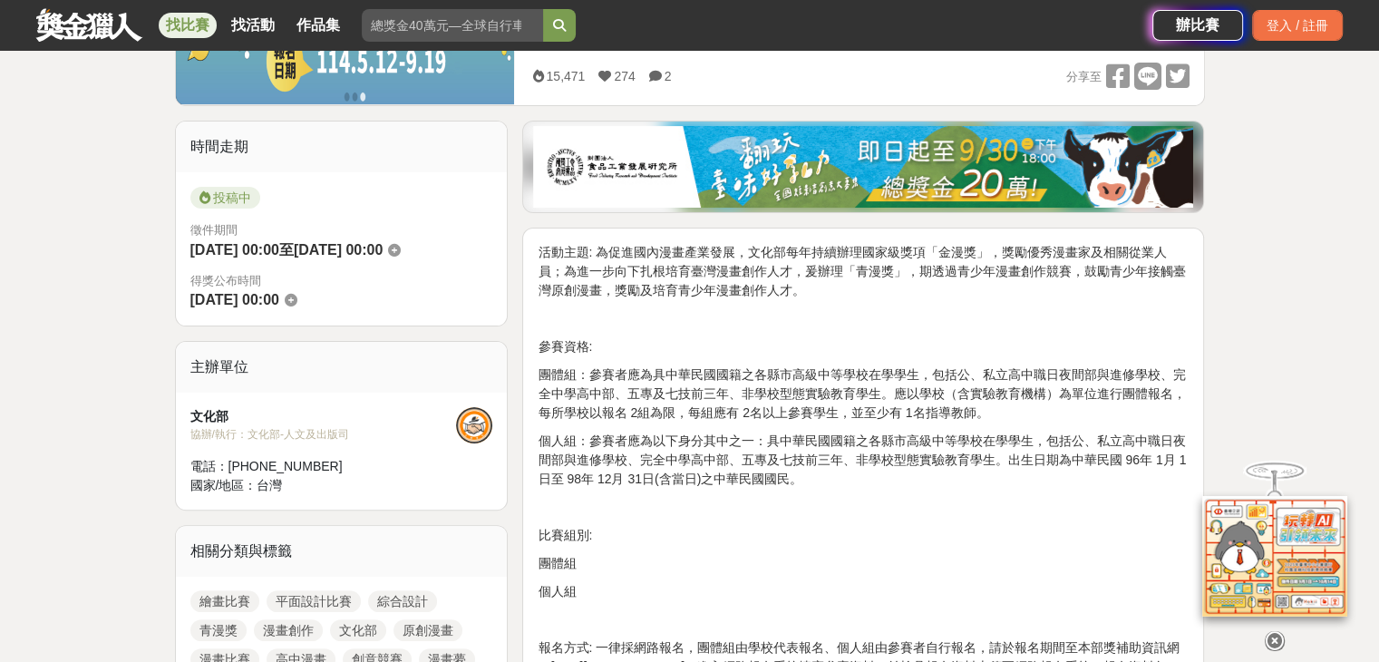
scroll to position [453, 0]
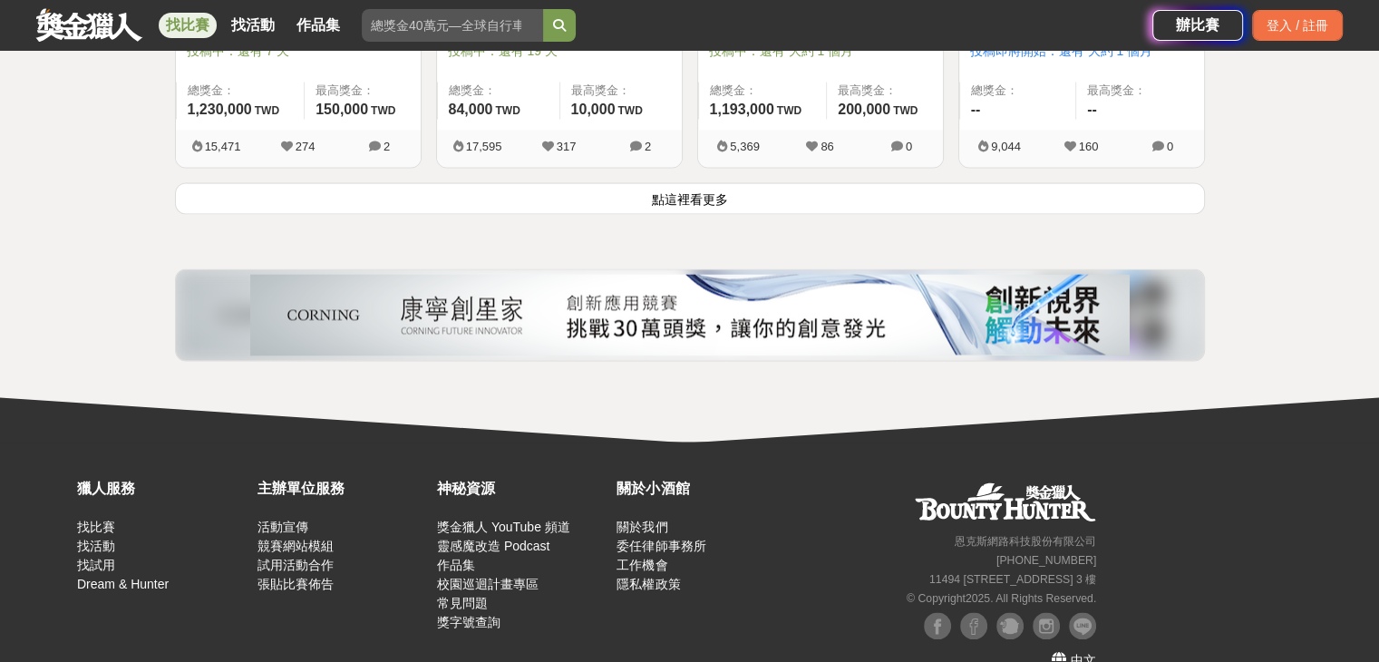
scroll to position [2538, 0]
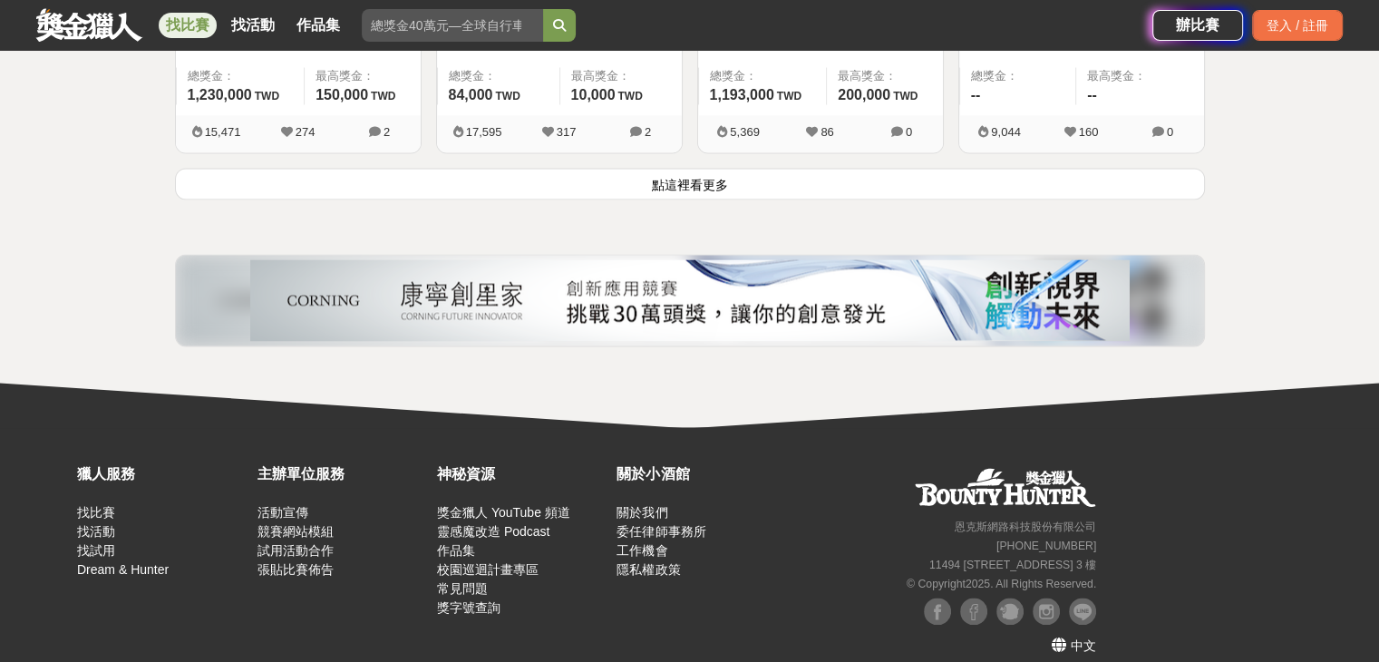
click at [699, 187] on button "點這裡看更多" at bounding box center [690, 184] width 1030 height 32
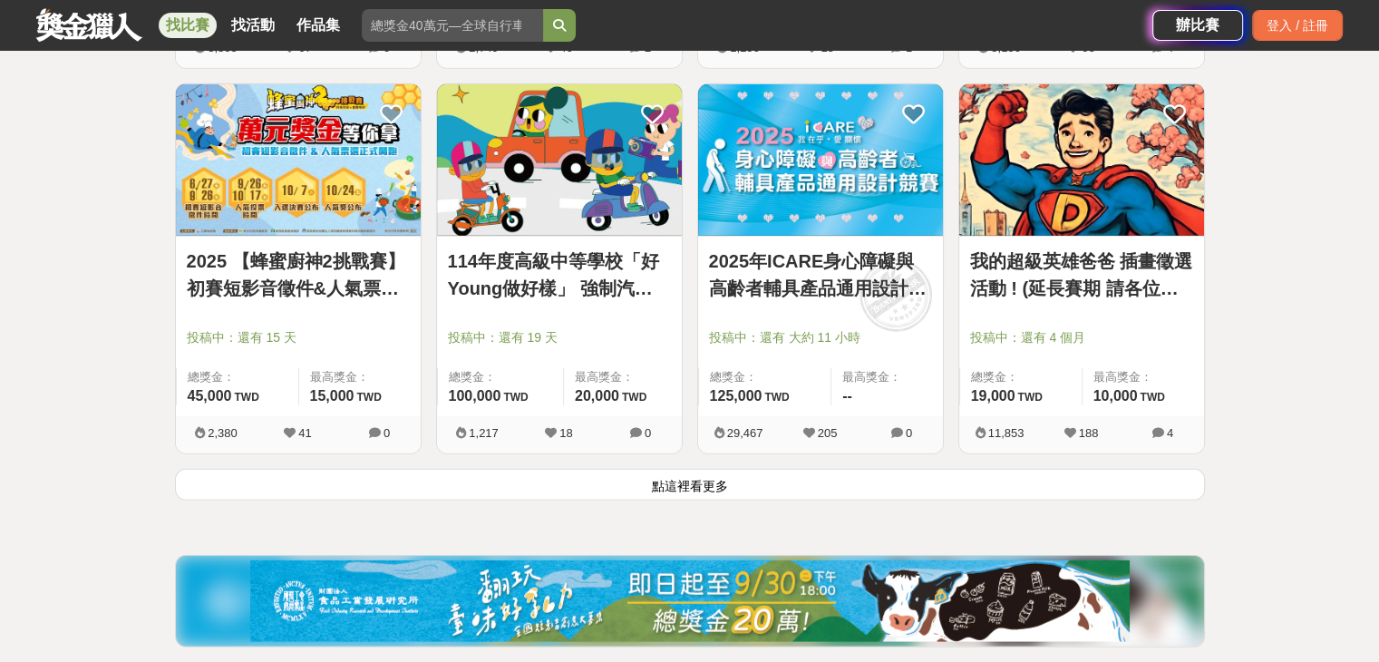
scroll to position [4499, 0]
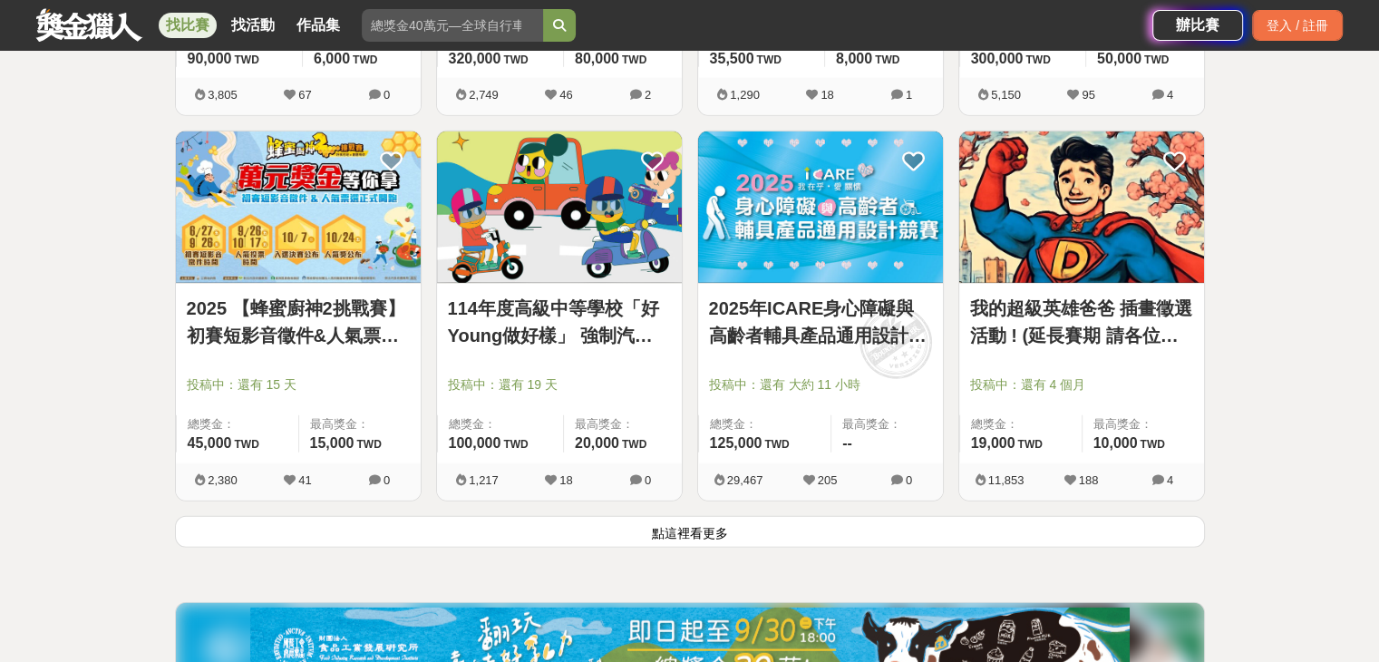
click at [1131, 323] on link "我的超級英雄爸爸 插畫徵選活動 ! (延長賽期 請各位踴躍參與)" at bounding box center [1081, 322] width 223 height 54
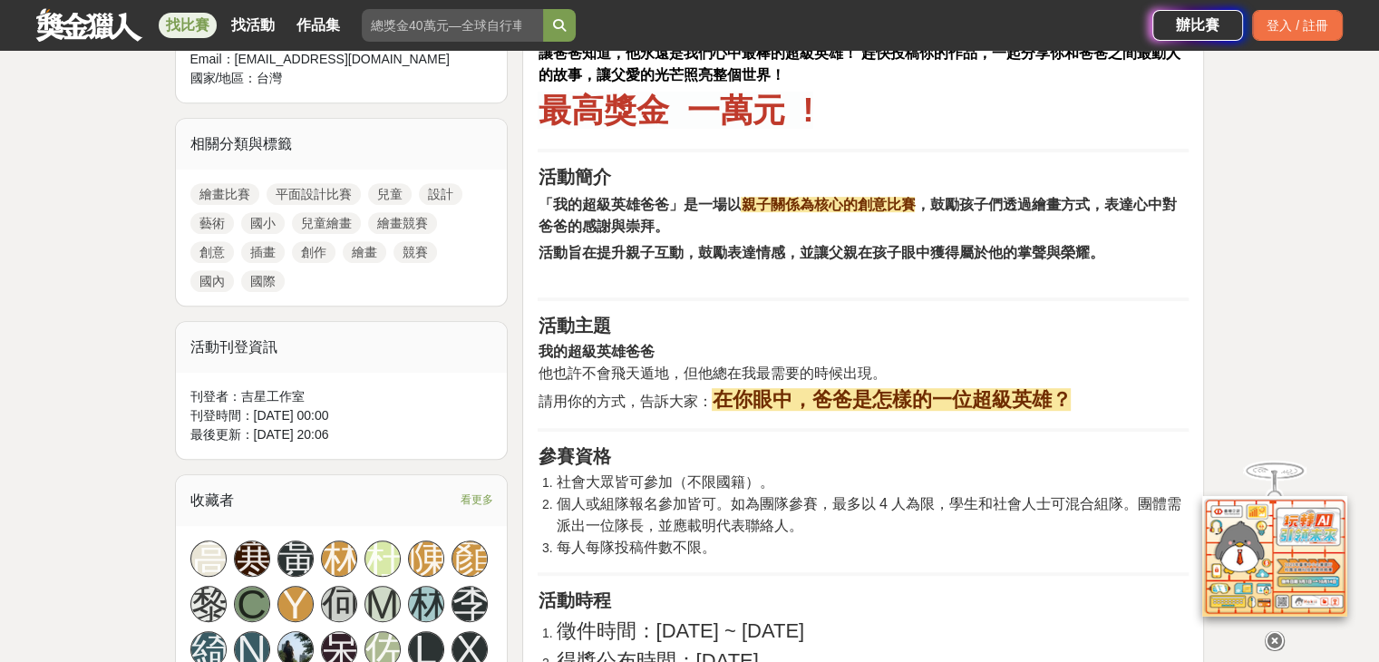
scroll to position [816, 0]
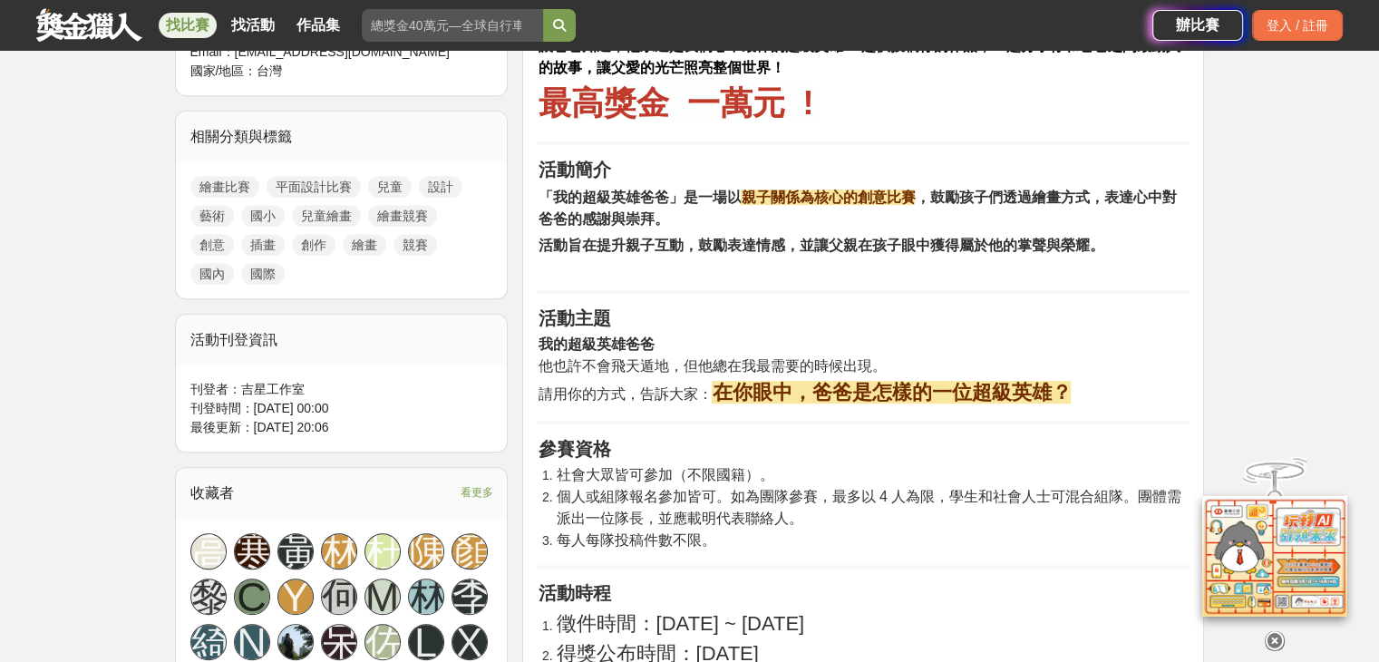
click at [1273, 629] on icon at bounding box center [1274, 639] width 20 height 20
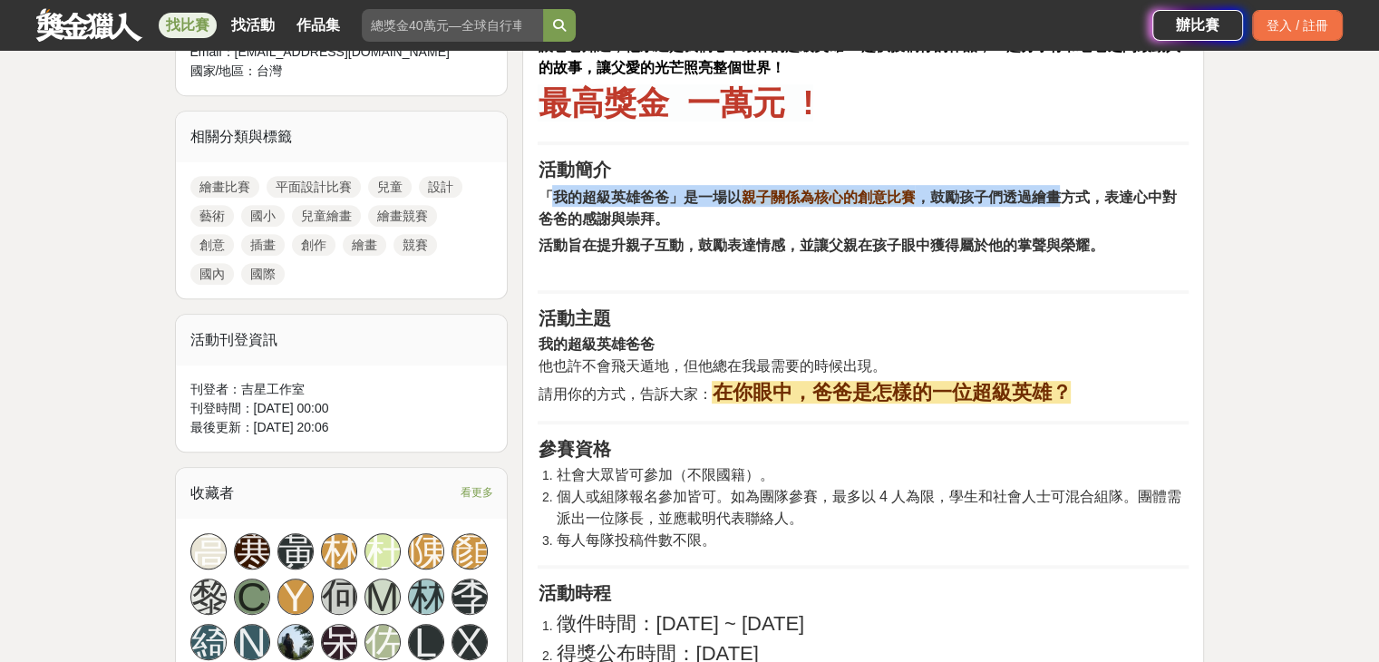
drag, startPoint x: 550, startPoint y: 196, endPoint x: 1063, endPoint y: 193, distance: 513.0
click at [1063, 193] on h2 "「我的超級英雄爸爸」是一場以 親子關係為核心的創意比賽 ，鼓勵孩子們透過繪畫方式，表達心中對爸爸的感謝與崇拜。" at bounding box center [862, 207] width 651 height 44
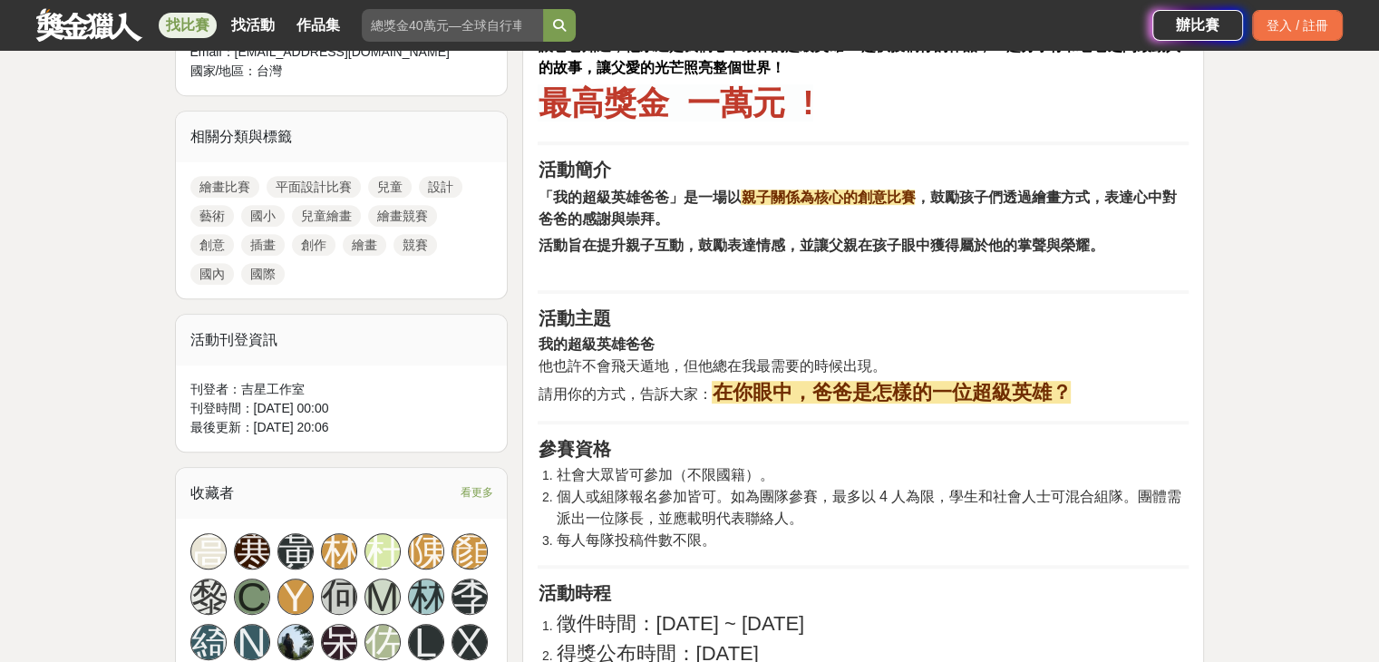
click at [1051, 256] on h2 "活動旨在提升親子互動，鼓勵表達情感，並讓父親在孩子眼中獲得屬於他的掌聲與榮耀。" at bounding box center [862, 255] width 651 height 44
drag, startPoint x: 539, startPoint y: 364, endPoint x: 721, endPoint y: 363, distance: 181.3
click at [721, 363] on span "他也許不會飛天遁地，但他總在我最需要的時候出現。" at bounding box center [711, 365] width 348 height 15
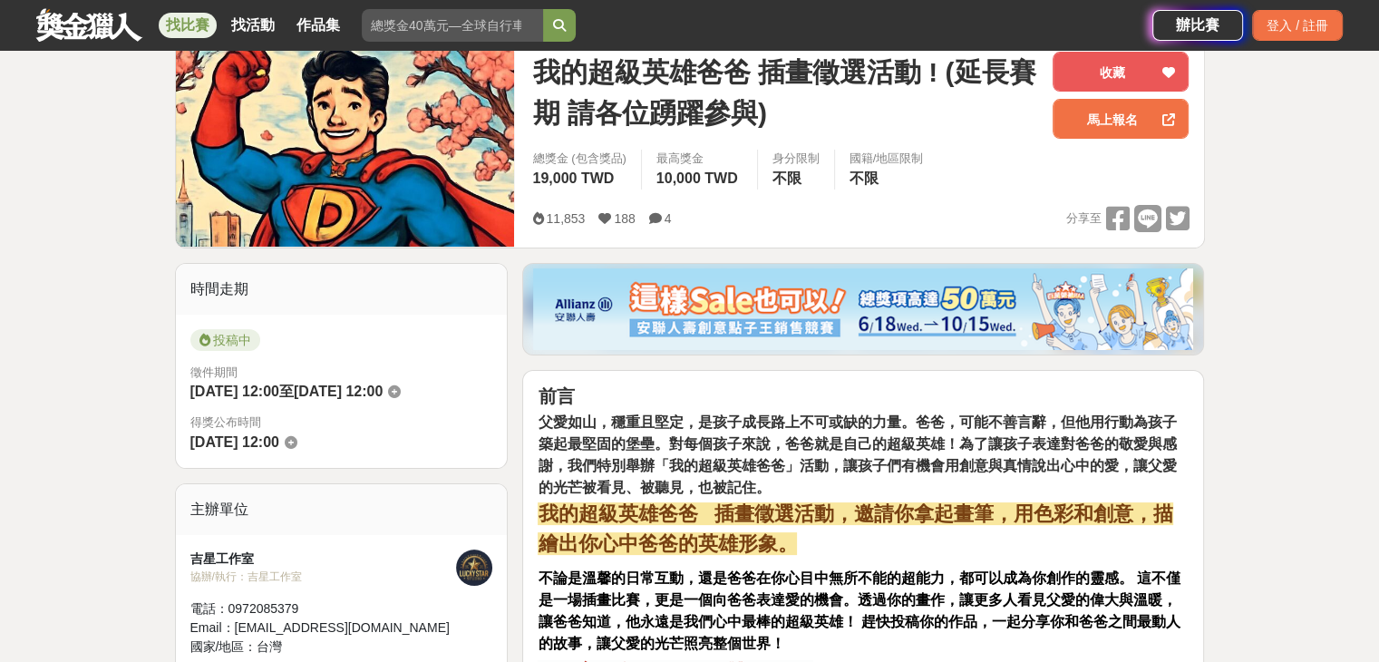
scroll to position [272, 0]
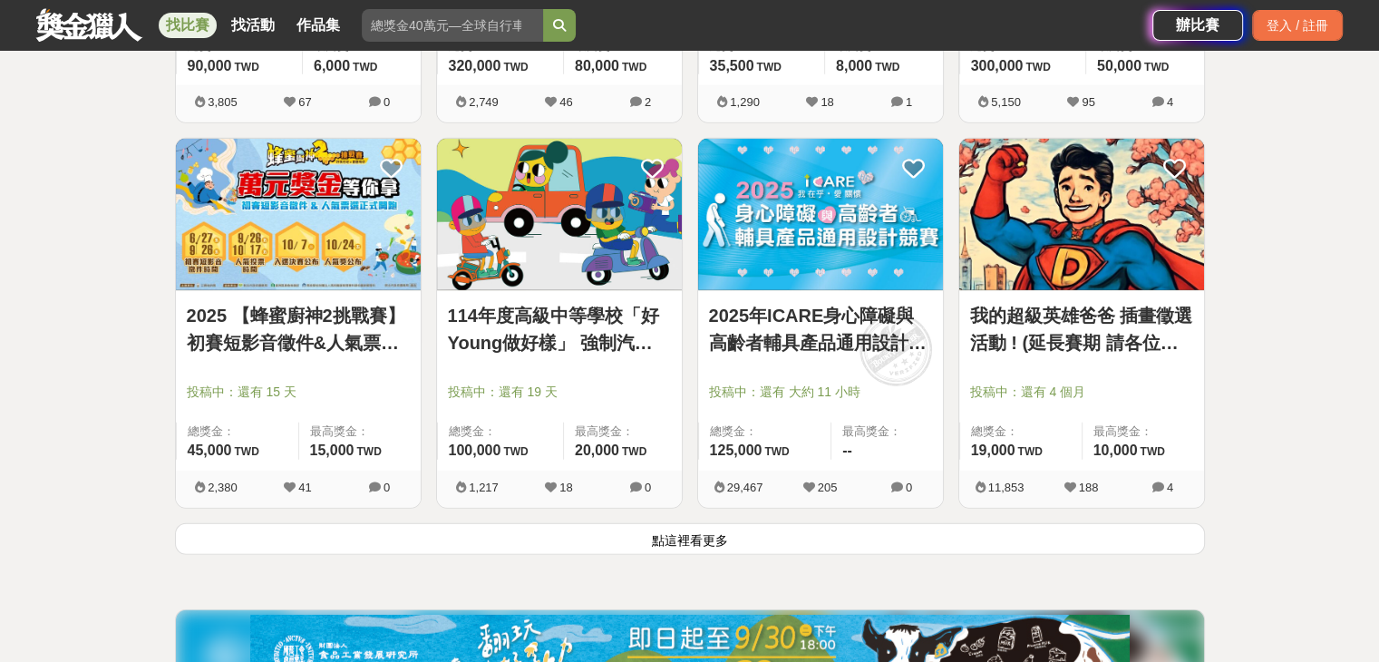
scroll to position [4499, 0]
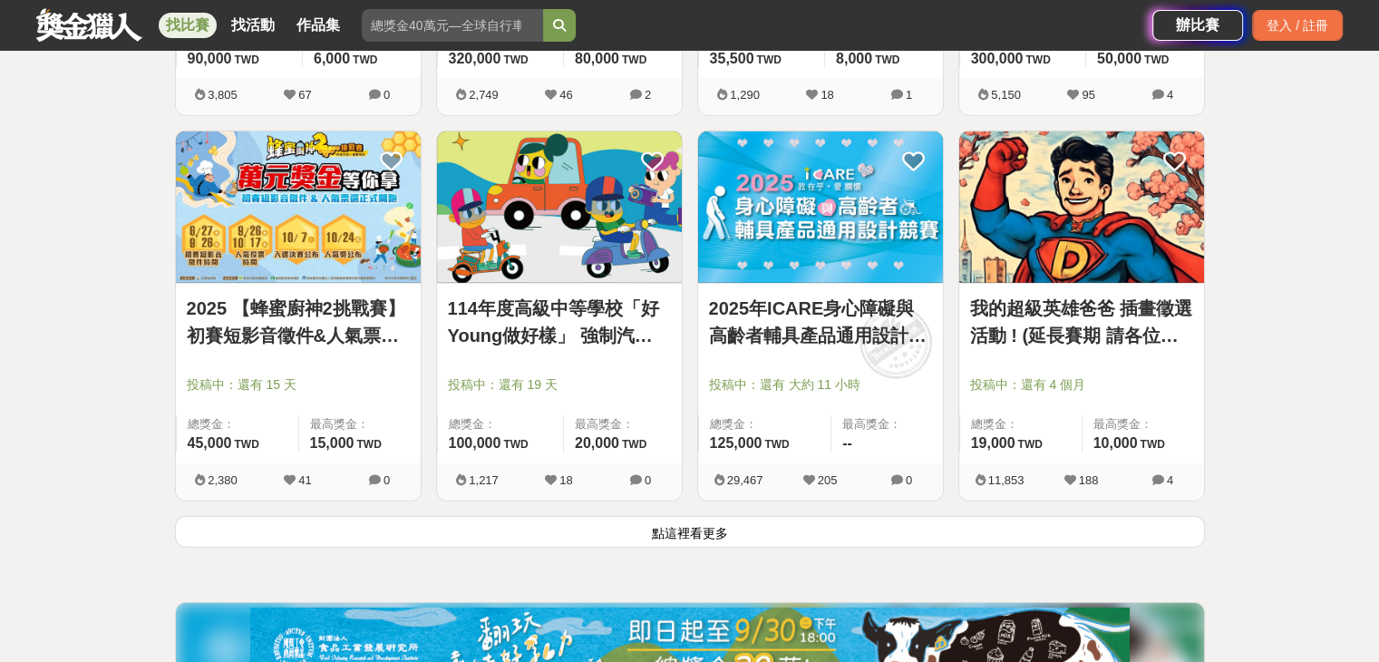
click at [779, 530] on button "點這裡看更多" at bounding box center [690, 532] width 1030 height 32
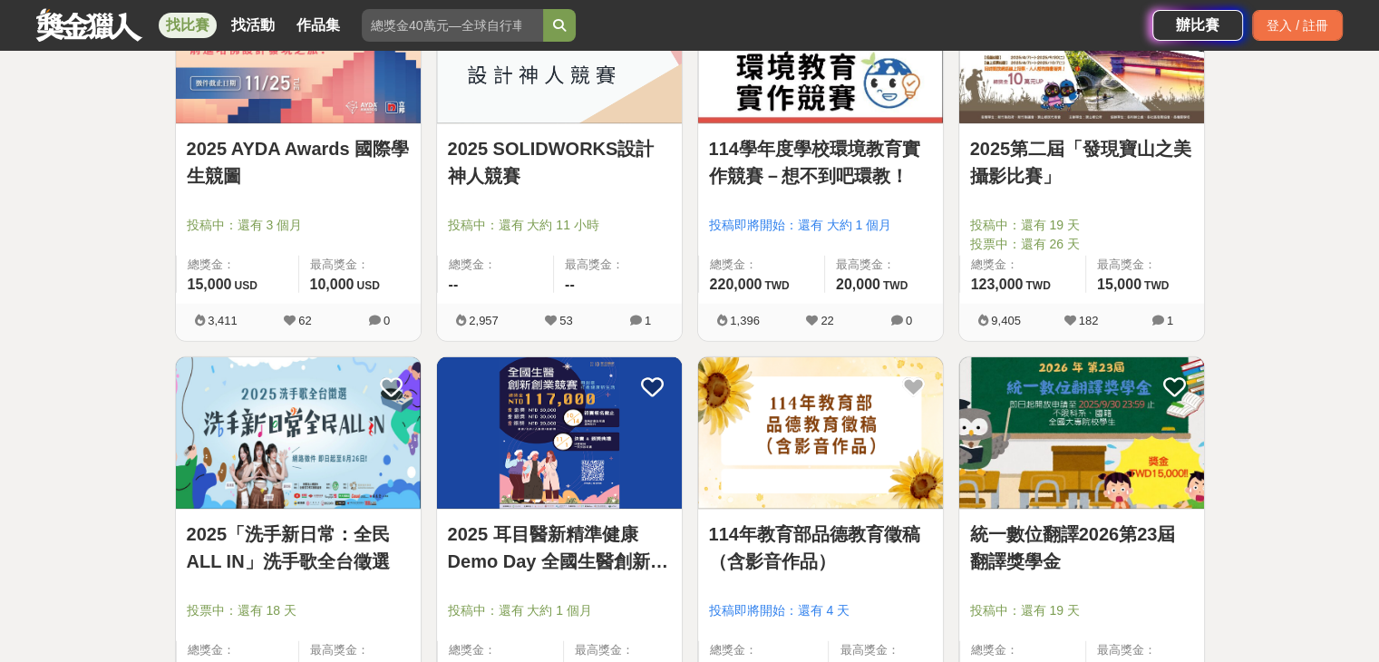
scroll to position [5677, 0]
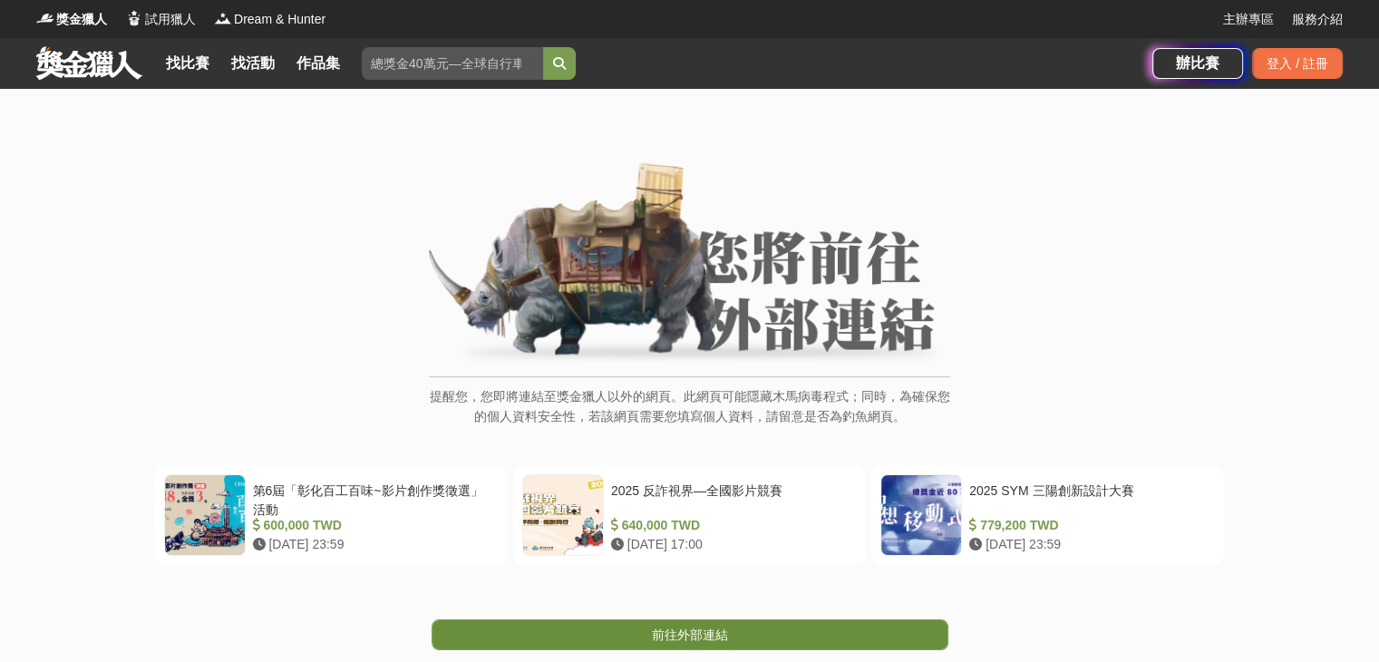
click at [791, 641] on link "前往外部連結" at bounding box center [689, 634] width 517 height 31
